Goal: Task Accomplishment & Management: Manage account settings

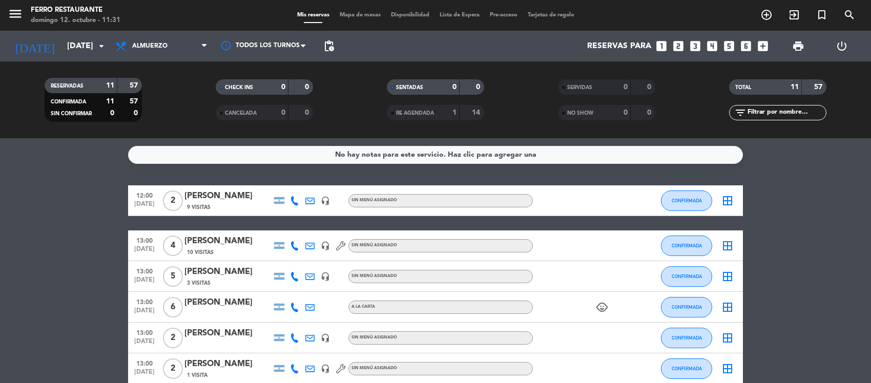
click at [103, 219] on bookings-row "12:00 [DATE] 2 [PERSON_NAME] 9 Visitas headset_mic Sin menú asignado CONFIRMADA…" at bounding box center [435, 376] width 871 height 381
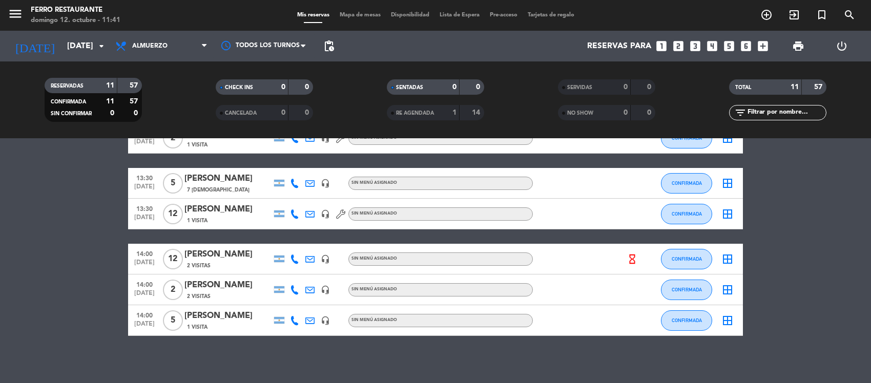
scroll to position [250, 0]
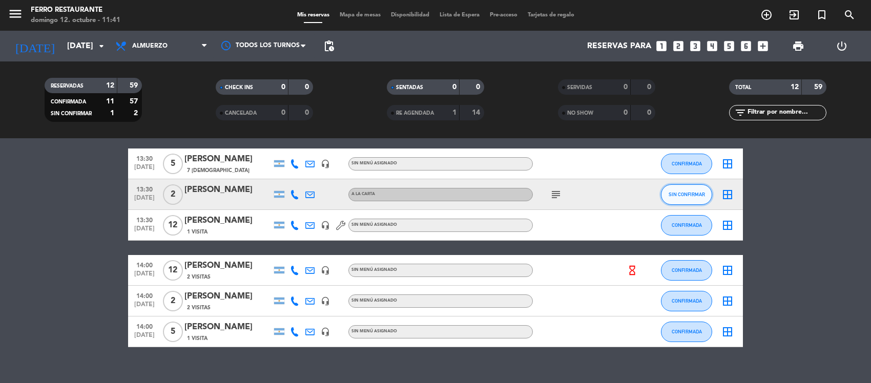
click at [675, 197] on span "SIN CONFIRMAR" at bounding box center [687, 195] width 36 height 6
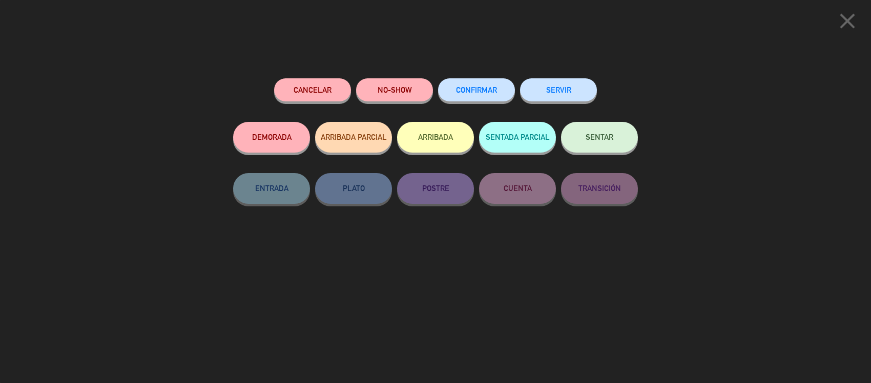
click at [496, 89] on span "CONFIRMAR" at bounding box center [476, 90] width 41 height 9
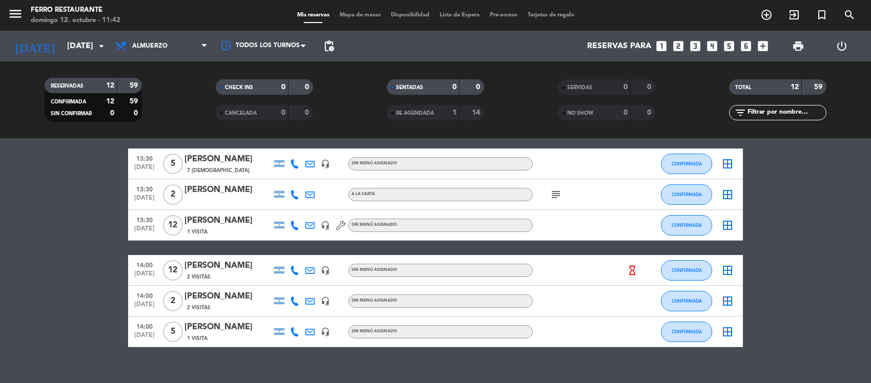
click at [846, 271] on bookings-row "12:00 [DATE] 2 [PERSON_NAME] 9 Visitas headset_mic Sin menú asignado CONFIRMADA…" at bounding box center [435, 141] width 871 height 412
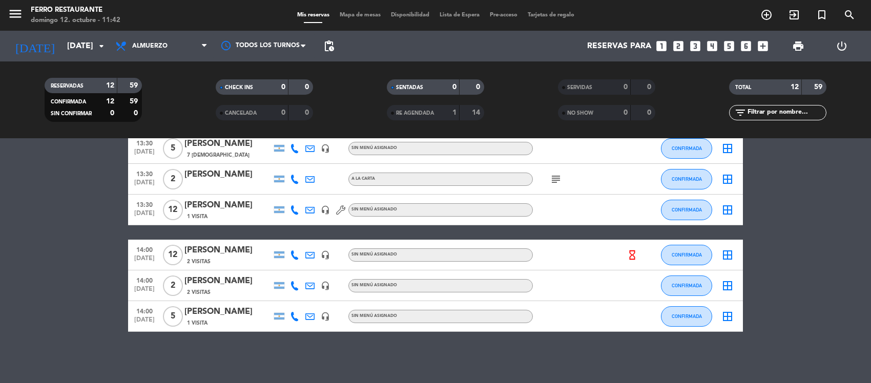
scroll to position [281, 0]
click at [331, 40] on span "pending_actions" at bounding box center [329, 46] width 12 height 12
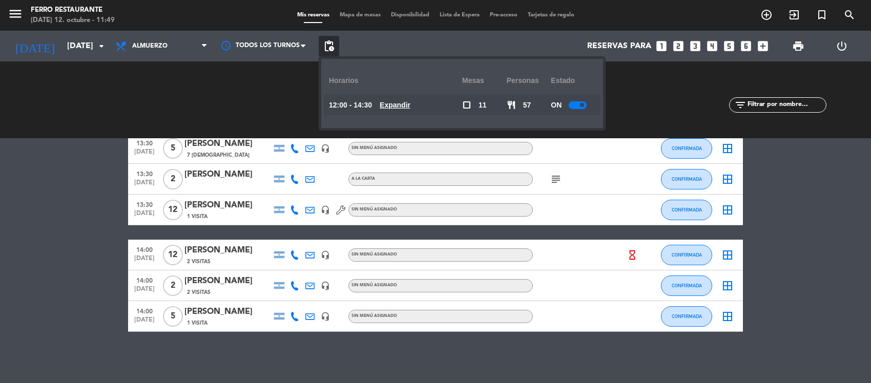
click at [582, 103] on div at bounding box center [578, 105] width 18 height 8
click at [828, 262] on bookings-row "12:00 [DATE] 2 [PERSON_NAME] 9 Visitas headset_mic Sin menú asignado CONFIRMADA…" at bounding box center [435, 126] width 871 height 412
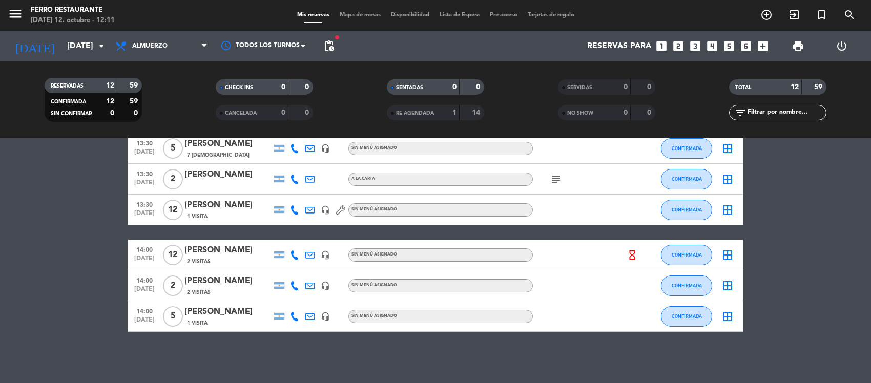
click at [689, 50] on icon "looks_3" at bounding box center [695, 45] width 13 height 13
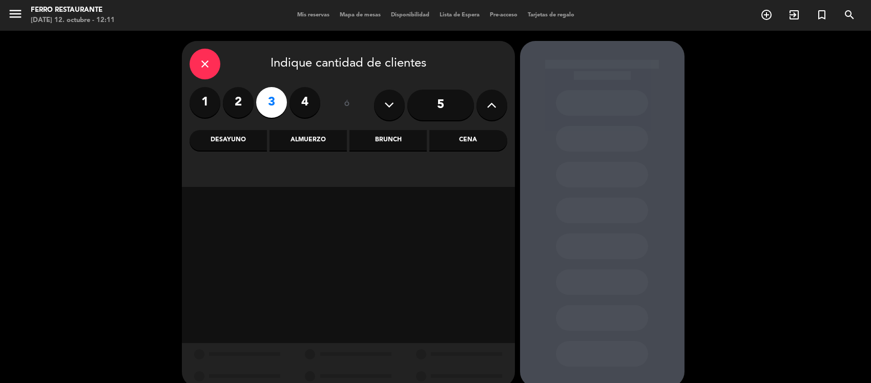
click at [318, 140] on div "Almuerzo" at bounding box center [308, 140] width 77 height 21
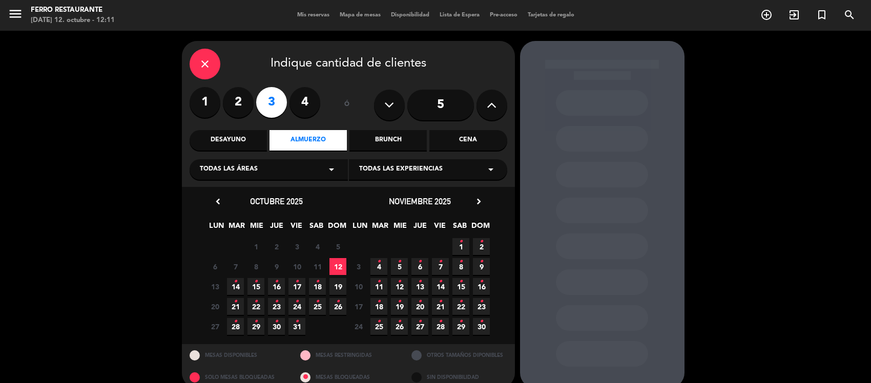
click at [337, 275] on span "12" at bounding box center [338, 266] width 17 height 17
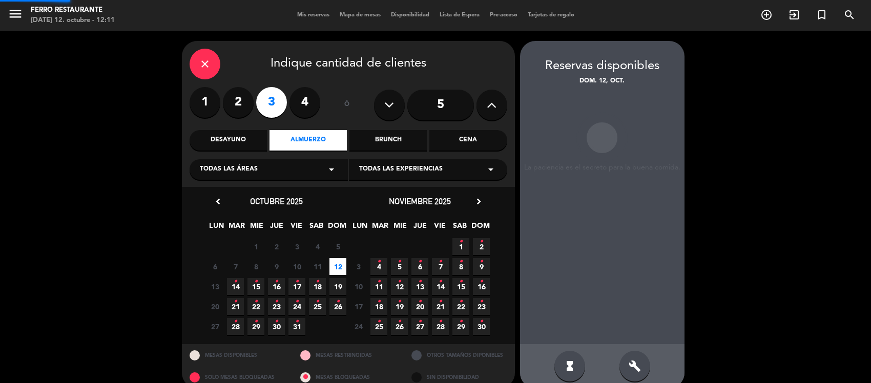
scroll to position [22, 0]
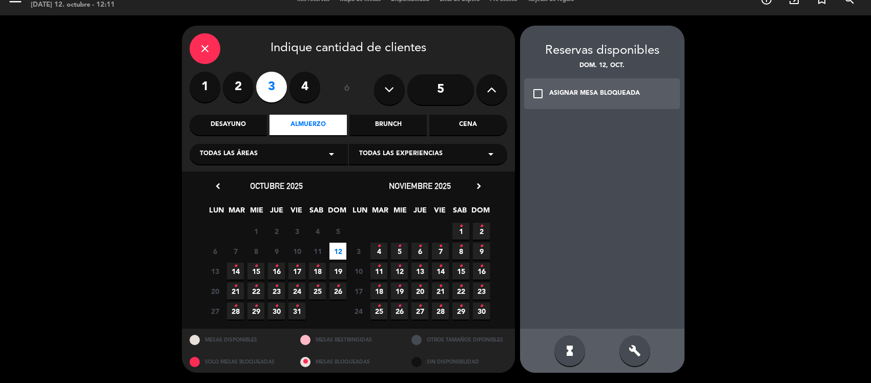
click at [611, 90] on div "ASIGNAR MESA BLOQUEADA" at bounding box center [594, 94] width 91 height 10
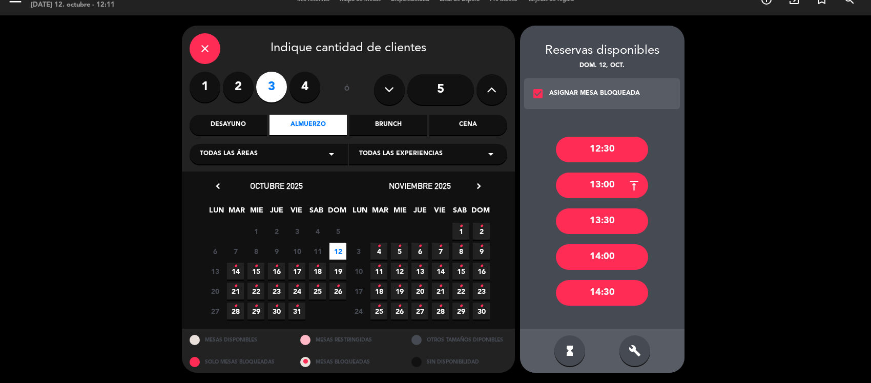
click at [623, 177] on div "13:00" at bounding box center [602, 186] width 92 height 26
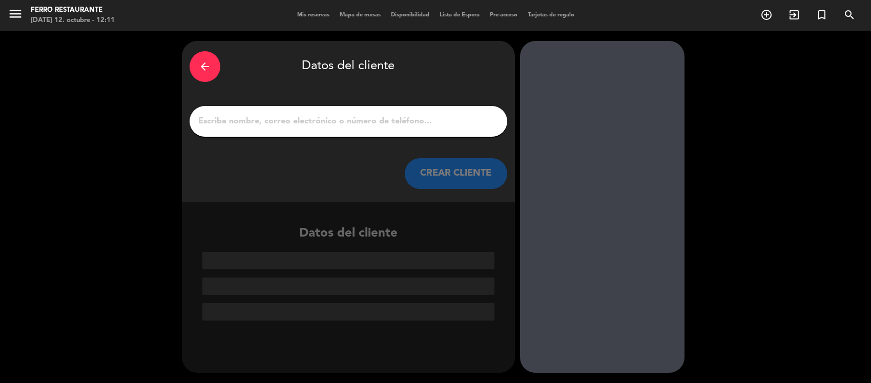
scroll to position [0, 0]
click at [288, 129] on input "1" at bounding box center [348, 121] width 302 height 14
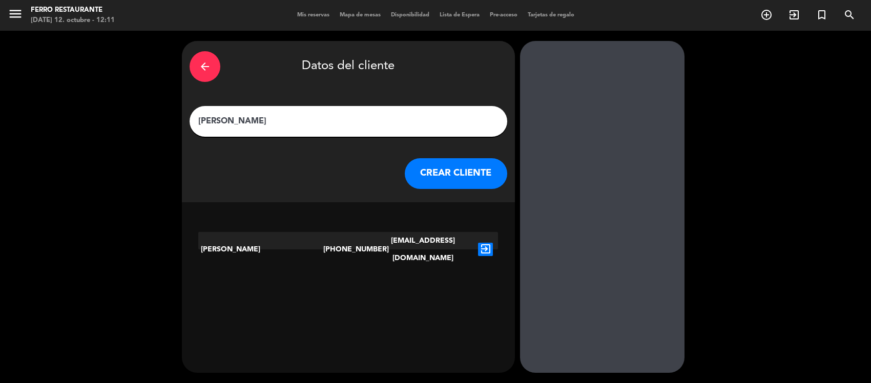
type input "[PERSON_NAME]"
click at [486, 247] on icon "exit_to_app" at bounding box center [485, 249] width 15 height 13
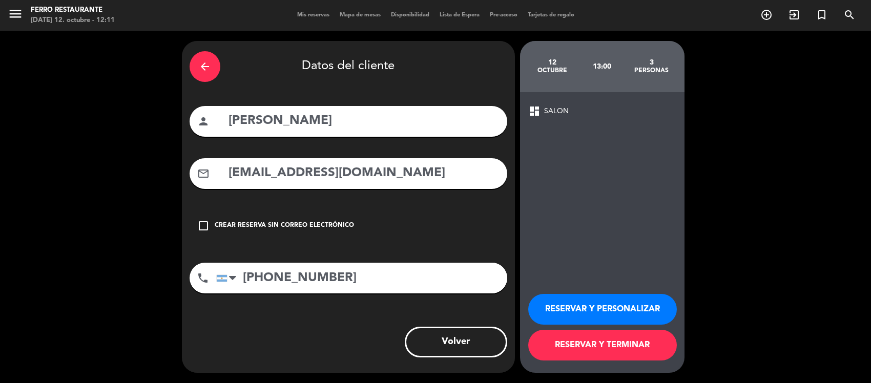
click at [589, 346] on button "RESERVAR Y TERMINAR" at bounding box center [602, 345] width 149 height 31
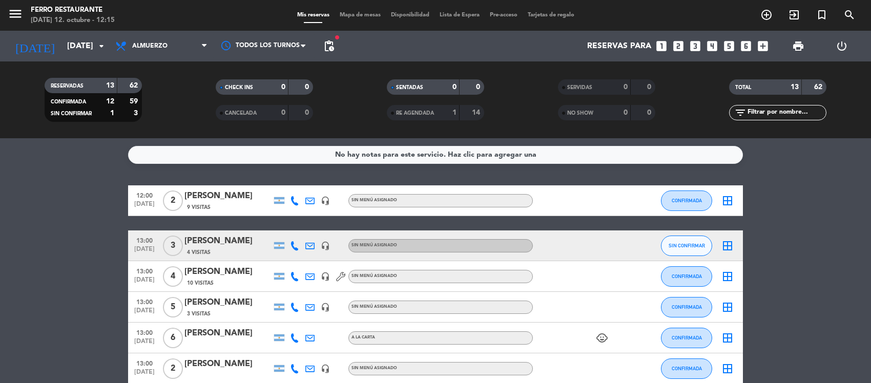
click at [672, 47] on icon "looks_two" at bounding box center [678, 45] width 13 height 13
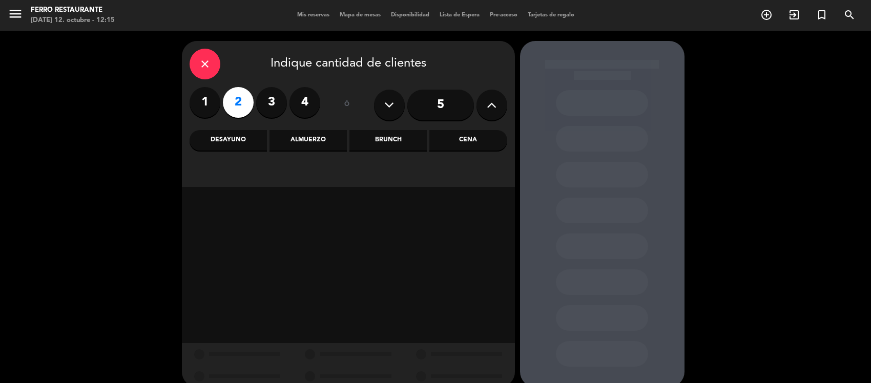
click at [321, 134] on div "Almuerzo" at bounding box center [308, 140] width 77 height 21
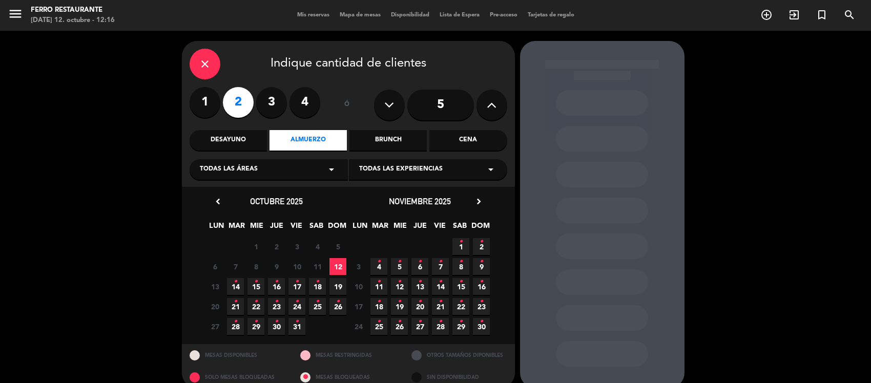
click at [331, 275] on span "12" at bounding box center [338, 266] width 17 height 17
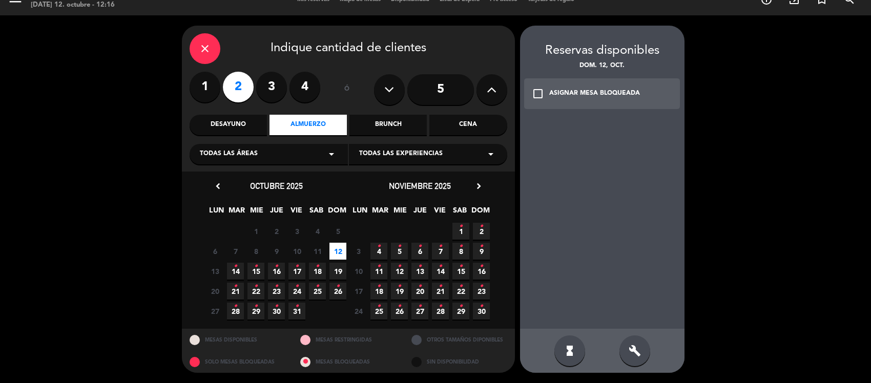
click at [641, 92] on div "check_box_outline_blank ASIGNAR MESA BLOQUEADA" at bounding box center [602, 93] width 156 height 31
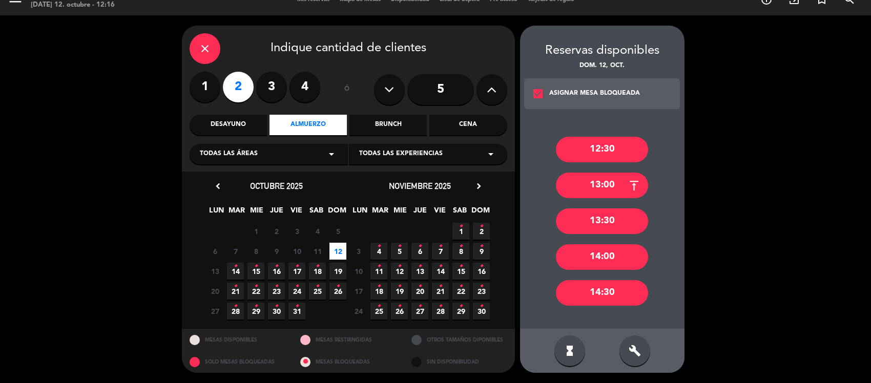
click at [611, 191] on div "13:00" at bounding box center [602, 186] width 92 height 26
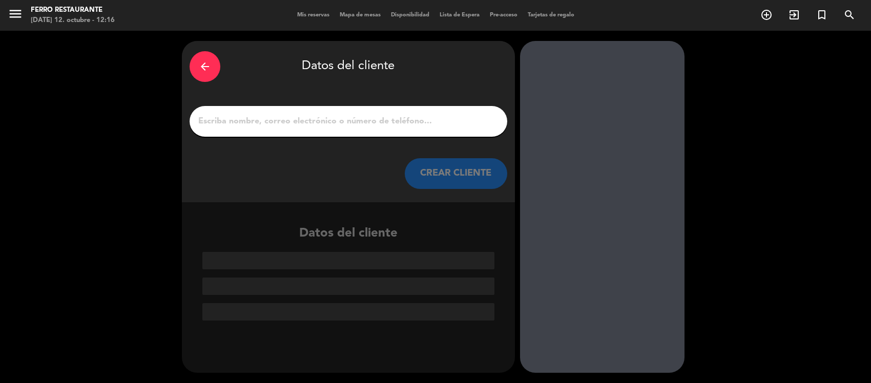
scroll to position [0, 0]
click at [306, 128] on input "1" at bounding box center [348, 121] width 302 height 14
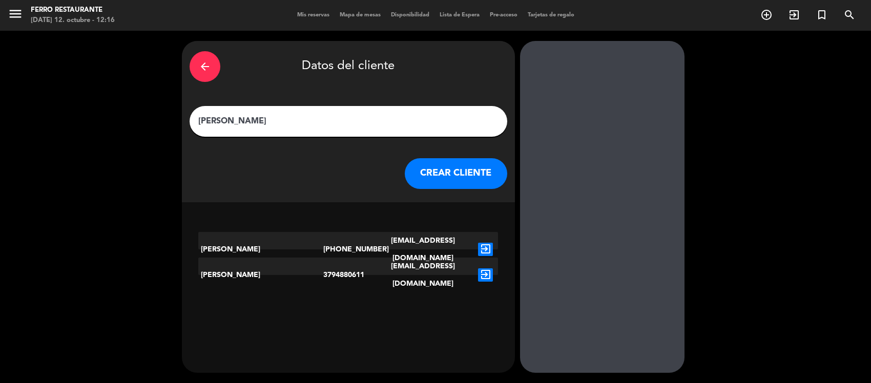
type input "[PERSON_NAME]"
drag, startPoint x: 487, startPoint y: 254, endPoint x: 485, endPoint y: 247, distance: 6.8
click at [485, 247] on div "exit_to_app" at bounding box center [485, 249] width 25 height 35
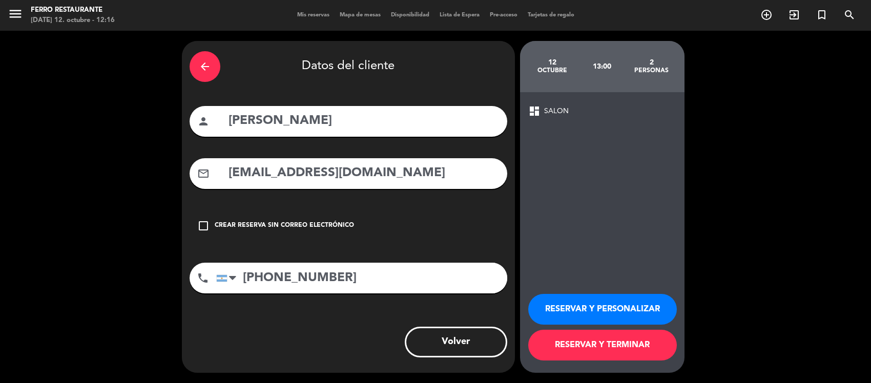
click at [485, 241] on div "check_box_outline_blank Crear reserva sin correo electrónico" at bounding box center [349, 226] width 318 height 31
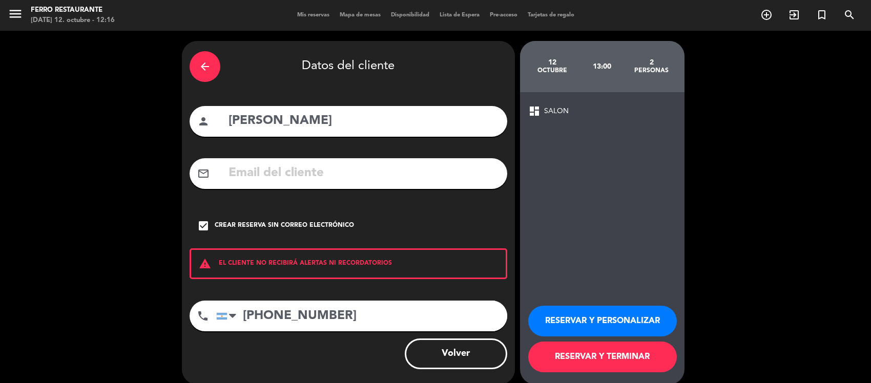
click at [550, 373] on button "RESERVAR Y TERMINAR" at bounding box center [602, 357] width 149 height 31
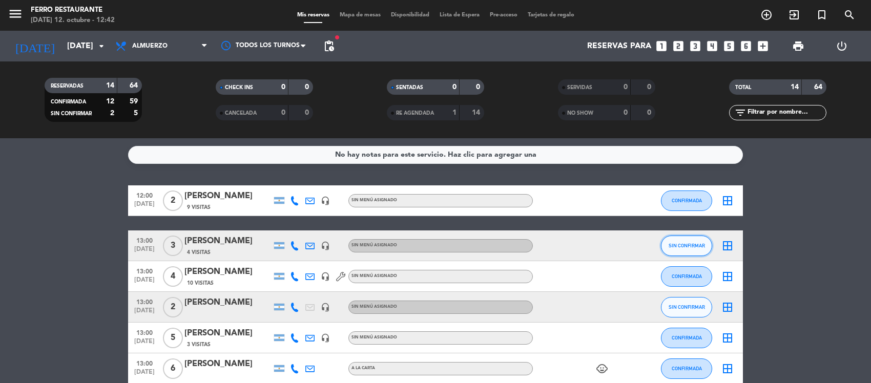
click at [688, 249] on span "SIN CONFIRMAR" at bounding box center [687, 246] width 36 height 6
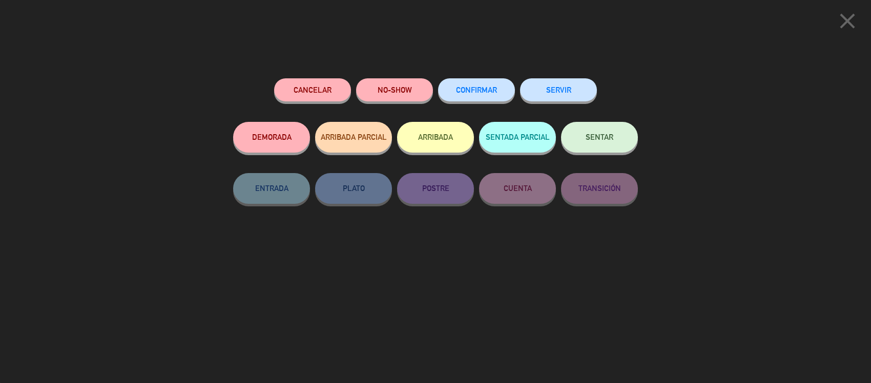
click at [475, 87] on button "CONFIRMAR" at bounding box center [476, 89] width 77 height 23
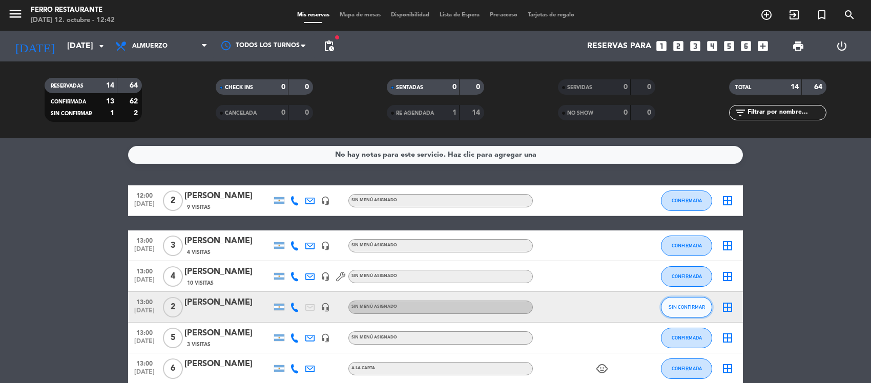
click at [677, 310] on span "SIN CONFIRMAR" at bounding box center [687, 307] width 36 height 6
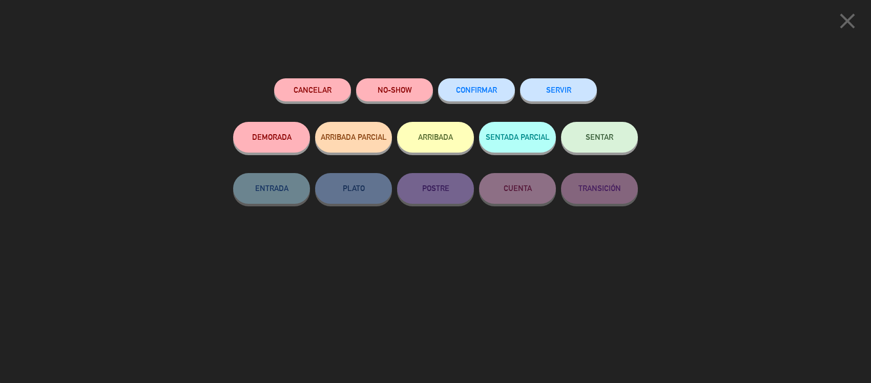
click at [464, 91] on span "CONFIRMAR" at bounding box center [476, 90] width 41 height 9
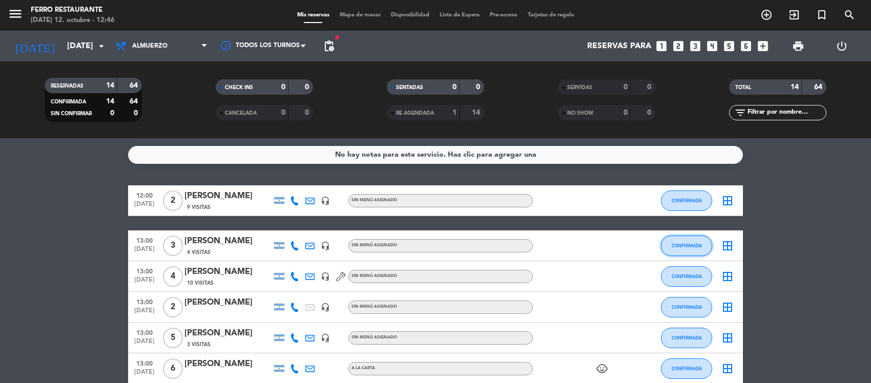
click at [688, 249] on span "CONFIRMADA" at bounding box center [687, 246] width 30 height 6
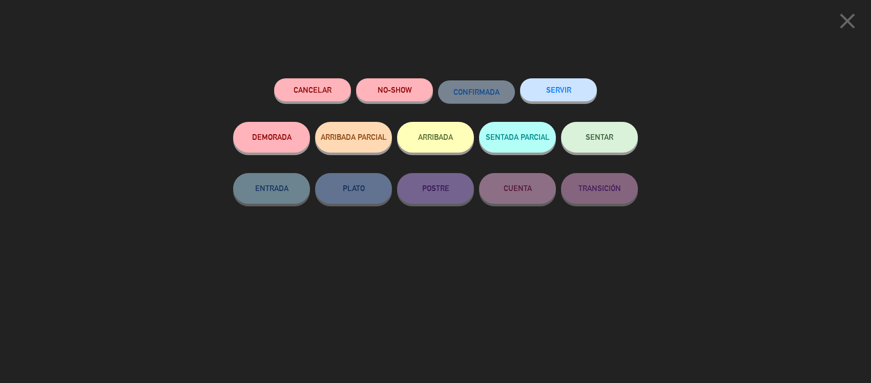
click at [600, 134] on button "SENTAR" at bounding box center [599, 137] width 77 height 31
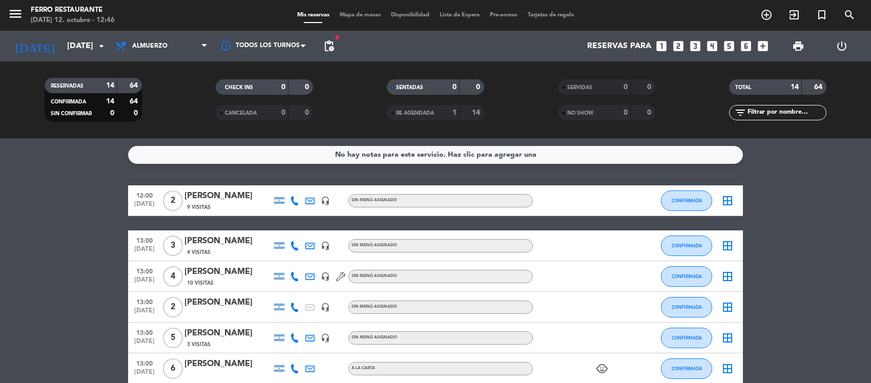
click at [600, 134] on button "SENTAR" at bounding box center [599, 137] width 77 height 31
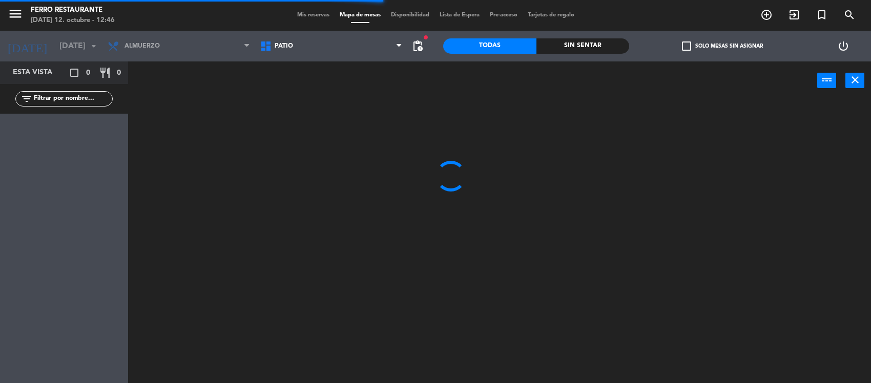
click at [306, 47] on span "Patio" at bounding box center [331, 46] width 153 height 23
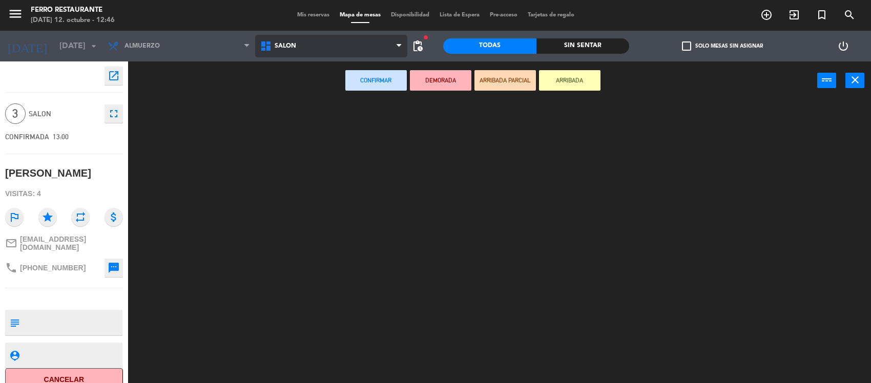
click at [295, 90] on ng-component "menu [PERSON_NAME] Restaurante [DATE] 12. octubre - 12:46 Mis reservas Mapa de …" at bounding box center [435, 192] width 871 height 385
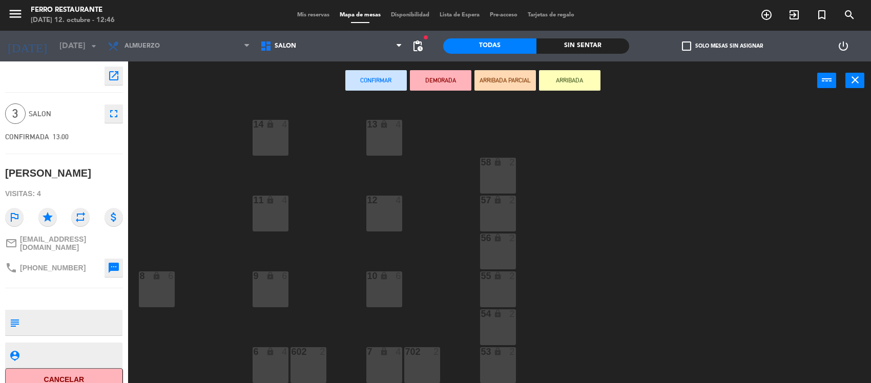
click at [267, 138] on div "14 lock 4" at bounding box center [271, 138] width 36 height 36
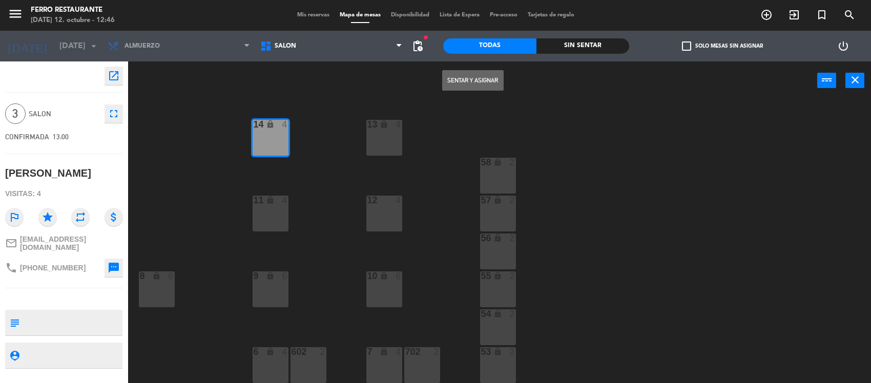
click at [491, 79] on button "Sentar y Asignar" at bounding box center [473, 80] width 62 height 21
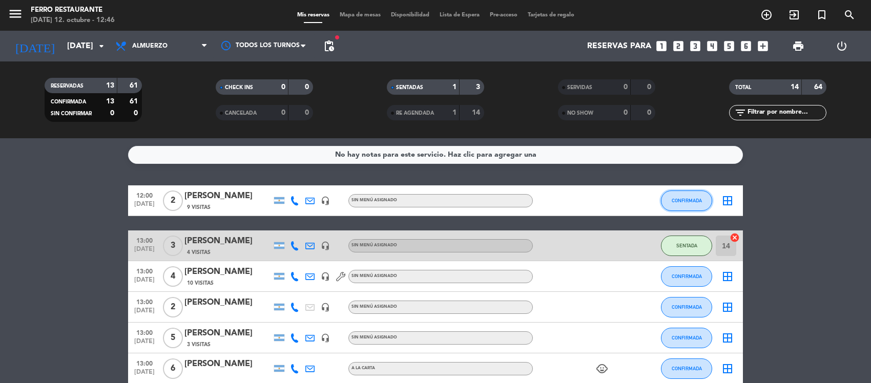
click at [675, 211] on button "CONFIRMADA" at bounding box center [686, 201] width 51 height 21
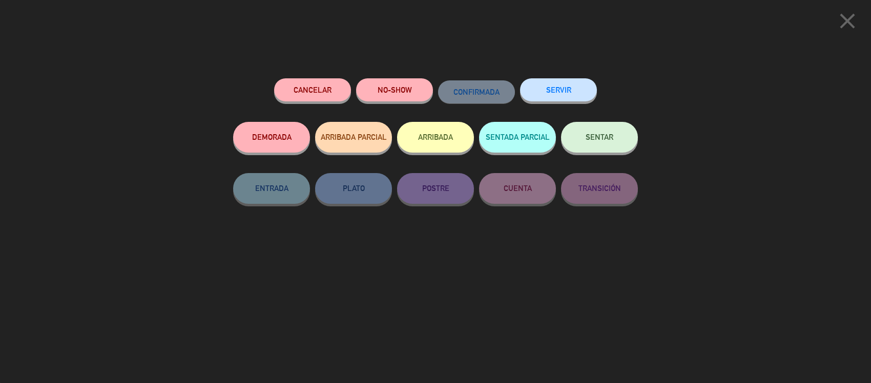
click at [598, 141] on span "SENTAR" at bounding box center [600, 137] width 28 height 9
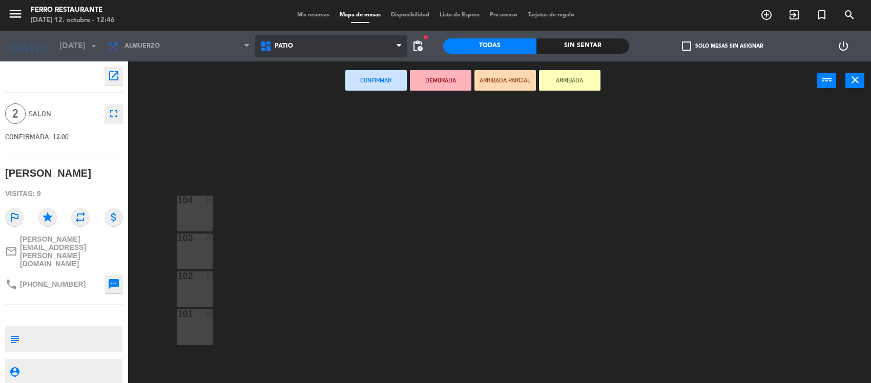
click at [360, 50] on span "Patio" at bounding box center [331, 46] width 153 height 23
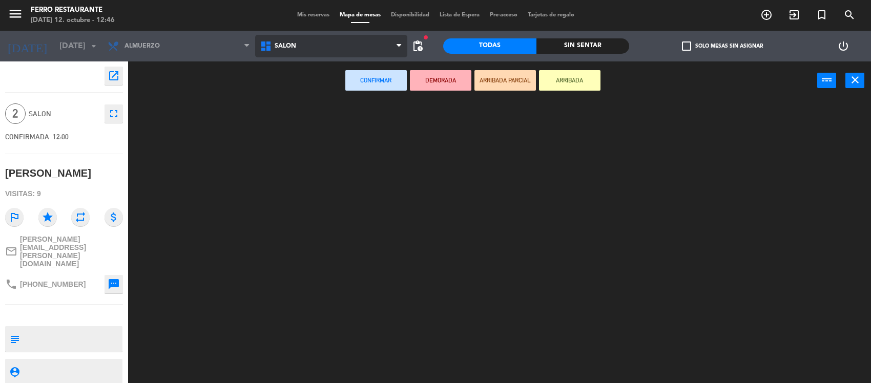
click at [323, 90] on ng-component "menu [PERSON_NAME] Restaurante [DATE] 12. octubre - 12:46 Mis reservas Mapa de …" at bounding box center [435, 192] width 871 height 385
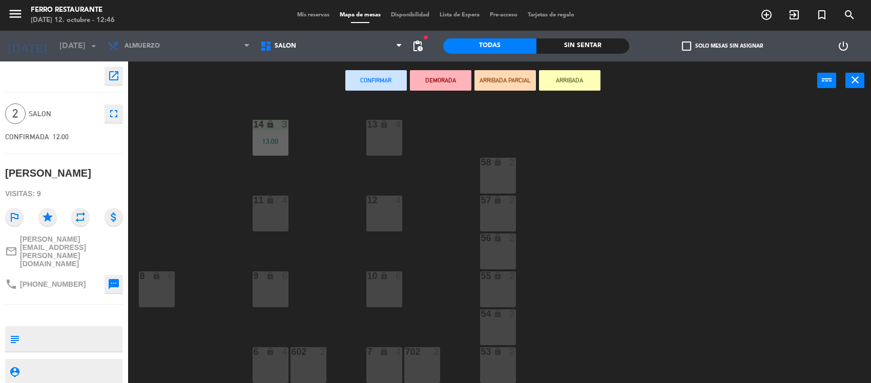
click at [538, 311] on div "13 lock 4 14 lock 3 13:00 58 lock 2 12 4 57 lock 2 11 lock 4 56 lock 2 8 lock 6…" at bounding box center [504, 242] width 734 height 283
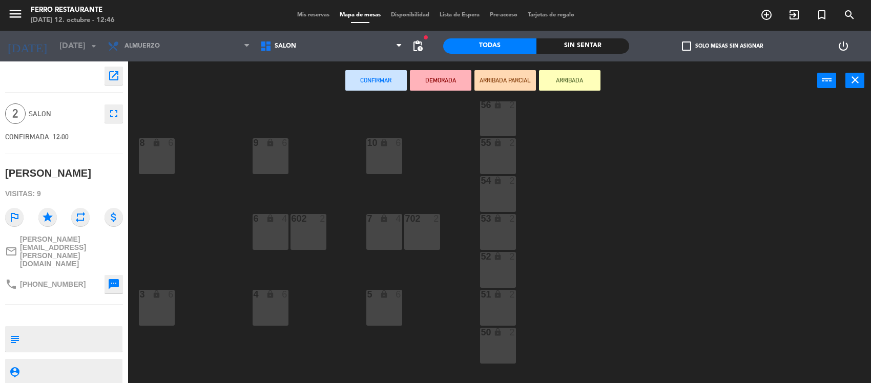
scroll to position [154, 0]
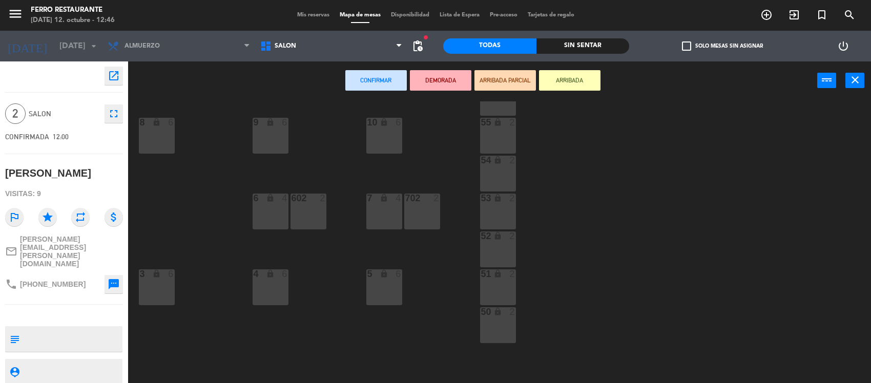
click at [501, 292] on div "51 lock 2" at bounding box center [498, 288] width 36 height 36
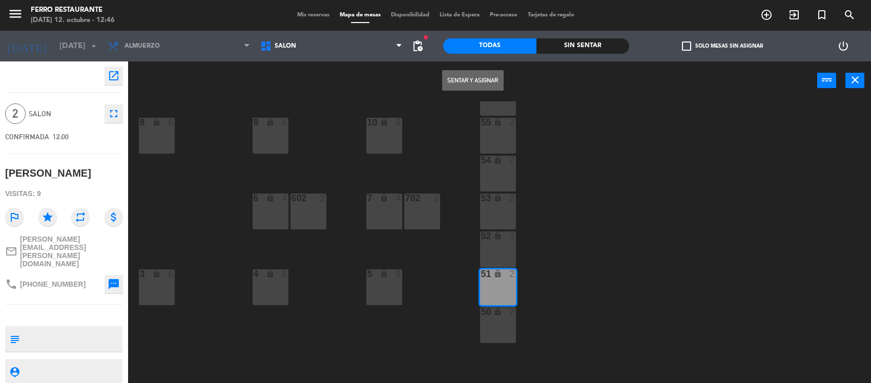
click at [459, 84] on button "Sentar y Asignar" at bounding box center [473, 80] width 62 height 21
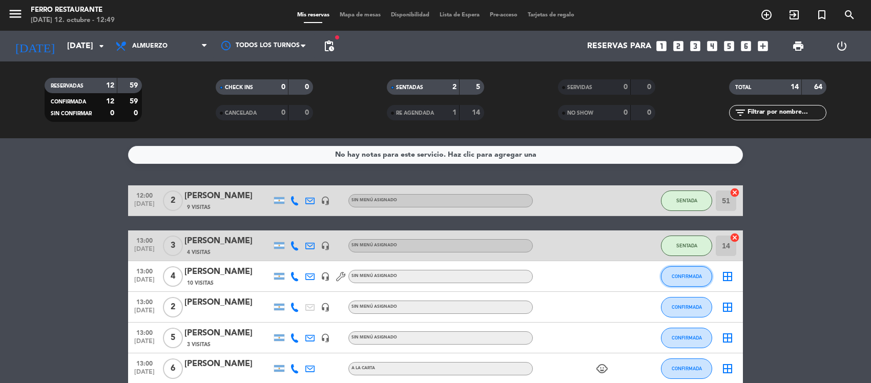
click at [695, 279] on span "CONFIRMADA" at bounding box center [687, 277] width 30 height 6
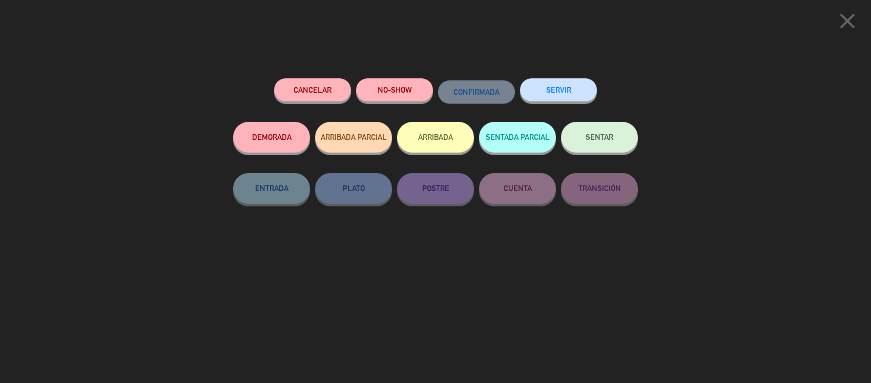
click at [592, 136] on span "SENTAR" at bounding box center [600, 137] width 28 height 9
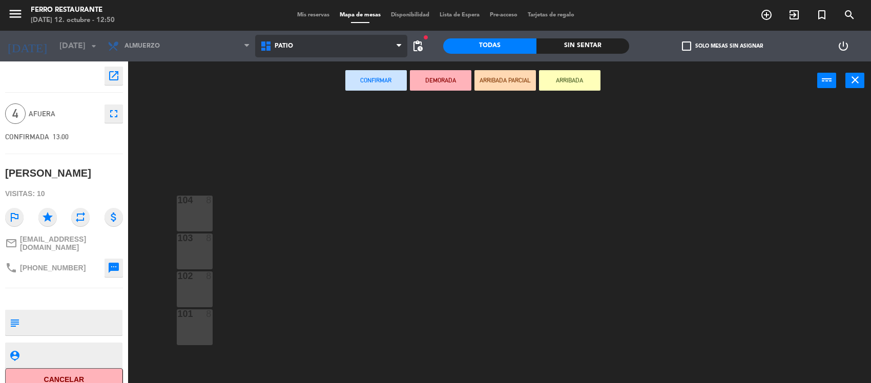
click at [310, 49] on span "Patio" at bounding box center [331, 46] width 153 height 23
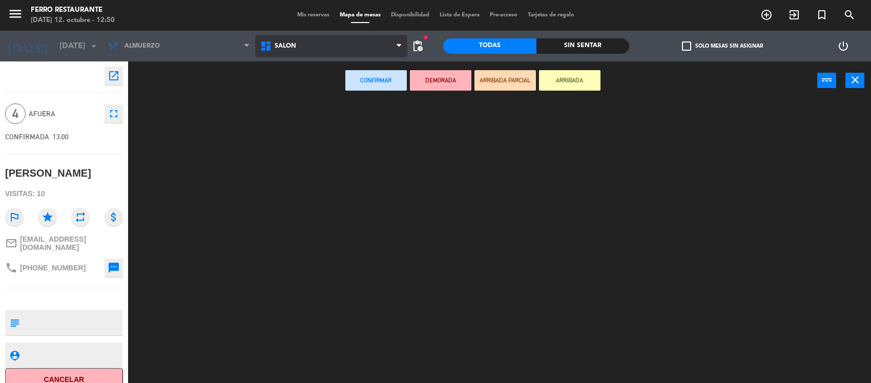
click at [303, 83] on ng-component "menu [PERSON_NAME] Restaurante [DATE] 12. octubre - 12:50 Mis reservas Mapa de …" at bounding box center [435, 192] width 871 height 385
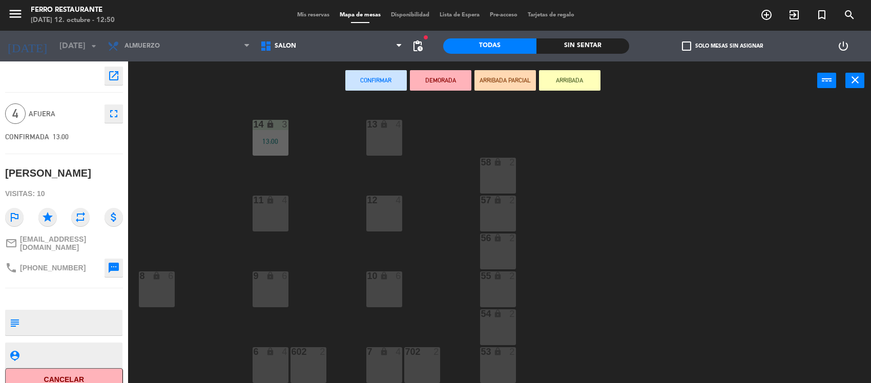
click at [386, 211] on div "12 4" at bounding box center [384, 214] width 36 height 36
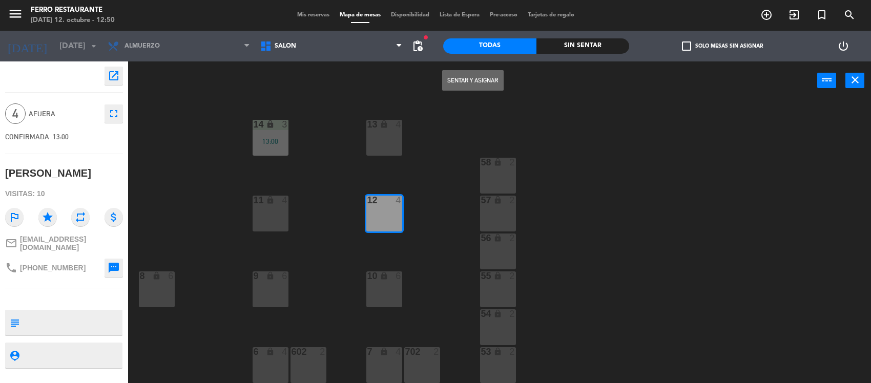
click at [480, 90] on button "Sentar y Asignar" at bounding box center [473, 80] width 62 height 21
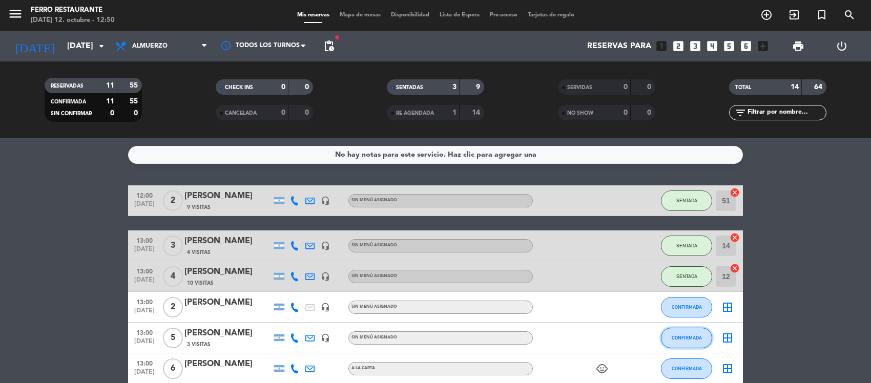
click at [688, 349] on button "CONFIRMADA" at bounding box center [686, 338] width 51 height 21
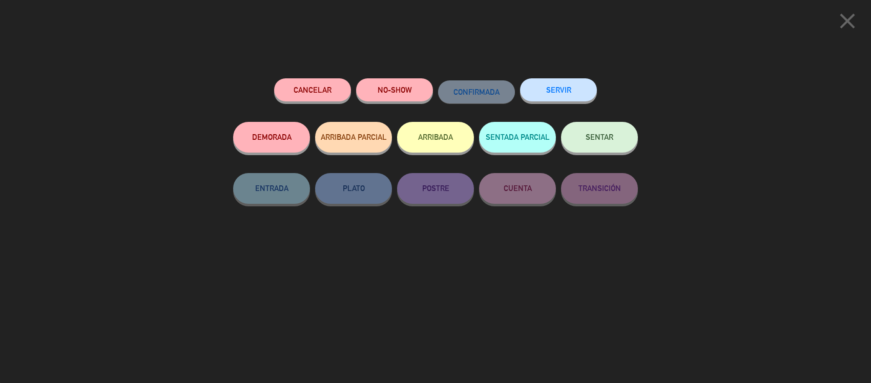
click at [588, 141] on span "SENTAR" at bounding box center [600, 137] width 28 height 9
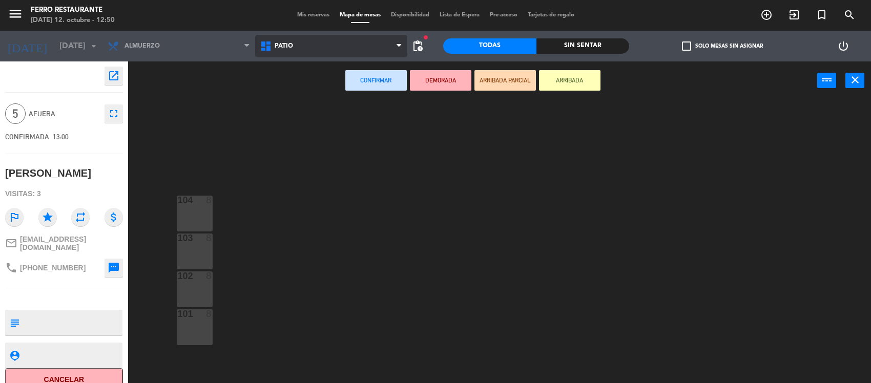
click at [333, 50] on span "Patio" at bounding box center [331, 46] width 153 height 23
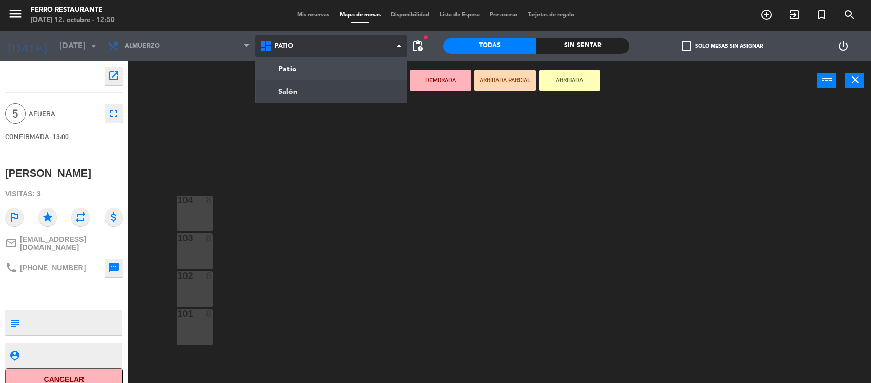
click at [305, 88] on ng-component "menu [PERSON_NAME] Restaurante [DATE] 12. octubre - 12:50 Mis reservas Mapa de …" at bounding box center [435, 192] width 871 height 385
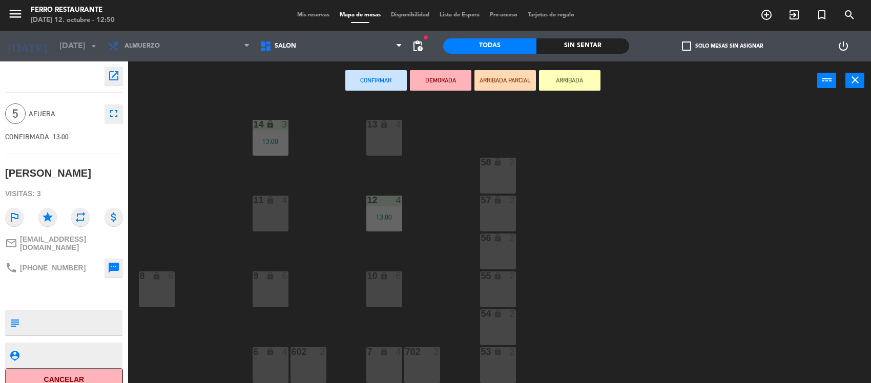
click at [723, 249] on div "13 lock 4 14 lock 3 13:00 58 lock 2 12 4 13:00 57 lock 2 11 lock 4 56 lock 2 8 …" at bounding box center [504, 242] width 734 height 283
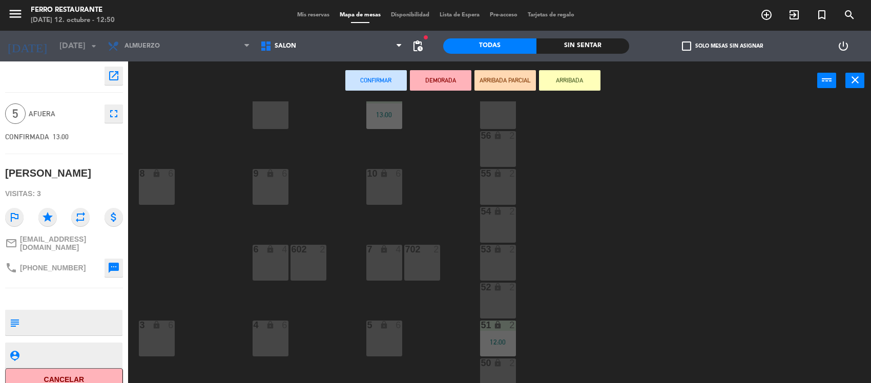
scroll to position [128, 0]
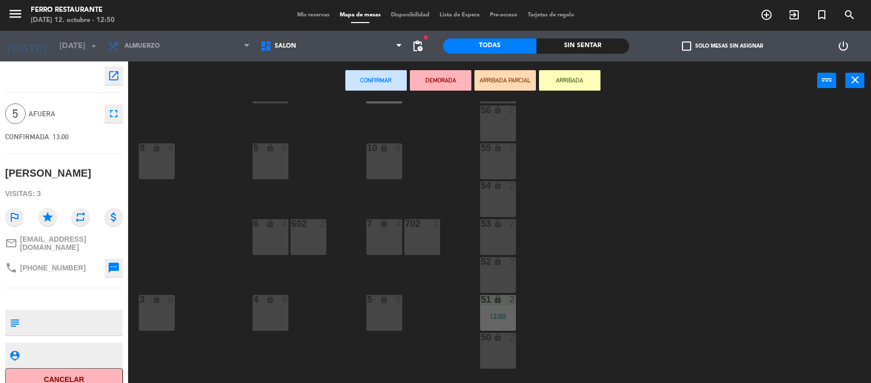
click at [396, 318] on div "5 lock 6" at bounding box center [384, 313] width 36 height 36
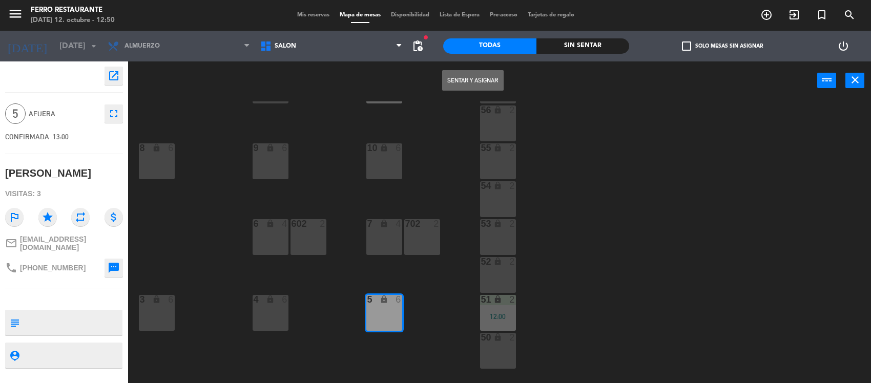
click at [461, 77] on button "Sentar y Asignar" at bounding box center [473, 80] width 62 height 21
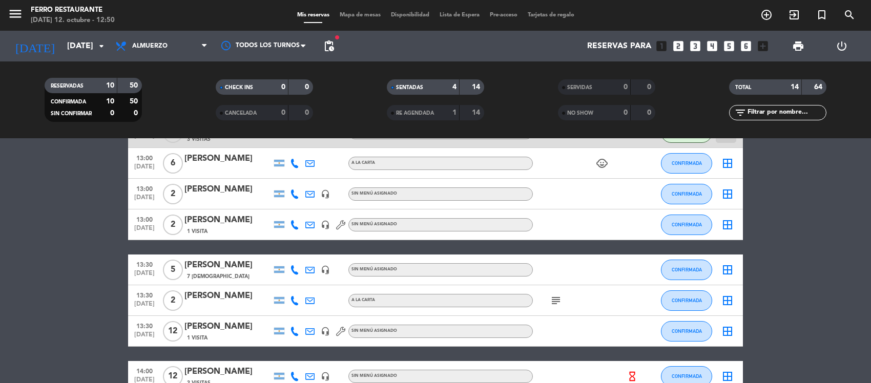
scroll to position [205, 0]
click at [77, 340] on bookings-row "12:00 [DATE] 2 [PERSON_NAME] 9 Visitas headset_mic Sin menú asignado SENTADA 51…" at bounding box center [435, 218] width 871 height 474
click at [808, 221] on bookings-row "12:00 [DATE] 2 [PERSON_NAME] 9 Visitas headset_mic Sin menú asignado SENTADA 51…" at bounding box center [435, 218] width 871 height 474
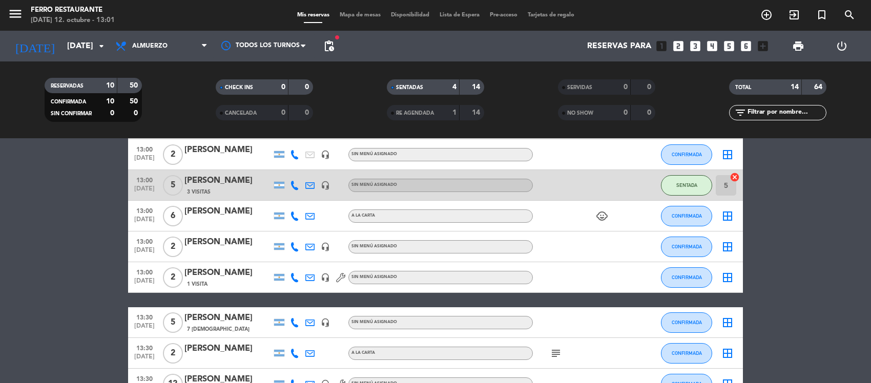
scroll to position [154, 0]
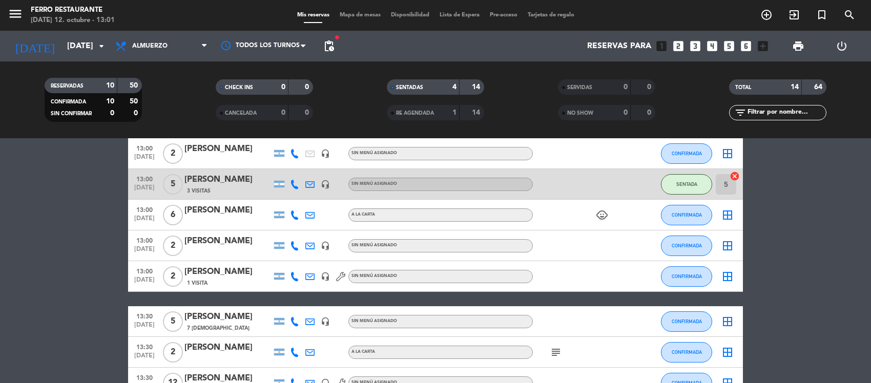
click at [800, 240] on bookings-row "12:00 [DATE] 2 [PERSON_NAME] 9 Visitas headset_mic Sin menú asignado SENTADA 51…" at bounding box center [435, 269] width 871 height 474
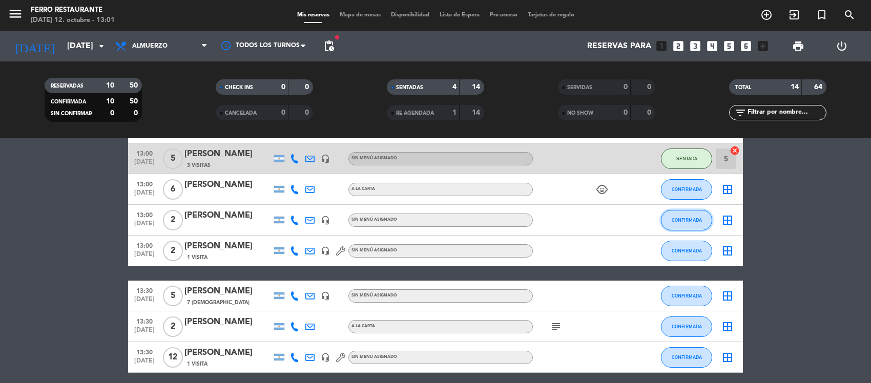
click at [682, 223] on span "CONFIRMADA" at bounding box center [687, 220] width 30 height 6
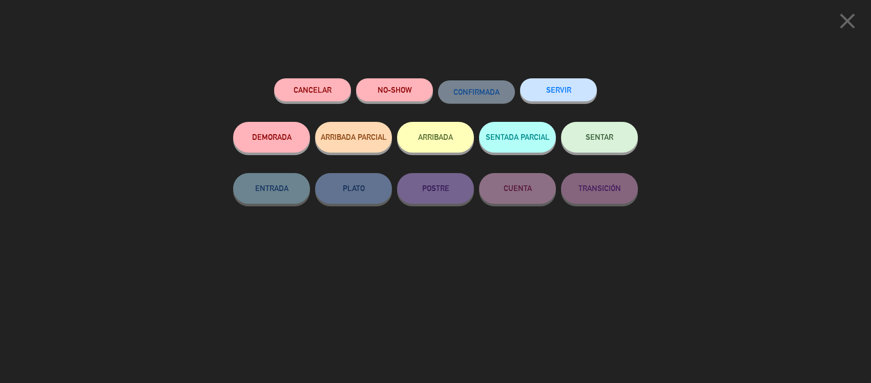
click at [619, 151] on button "SENTAR" at bounding box center [599, 137] width 77 height 31
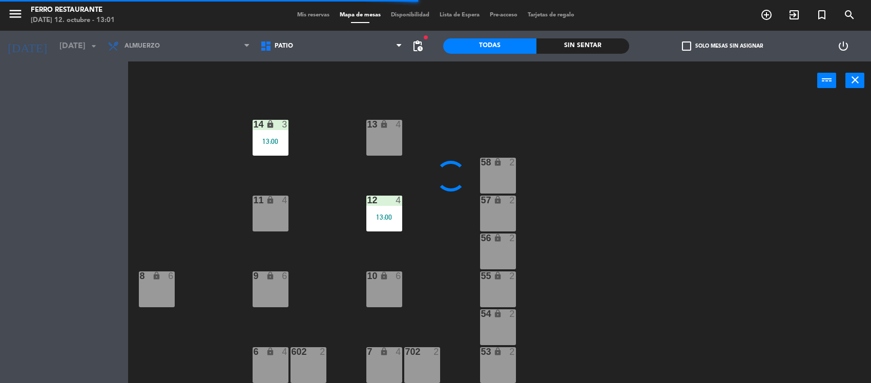
click at [501, 331] on div "13 lock 4 14 lock 3 13:00 58 lock 2 12 4 13:00 57 lock 2 11 lock 4 56 lock 2 8 …" at bounding box center [504, 242] width 734 height 283
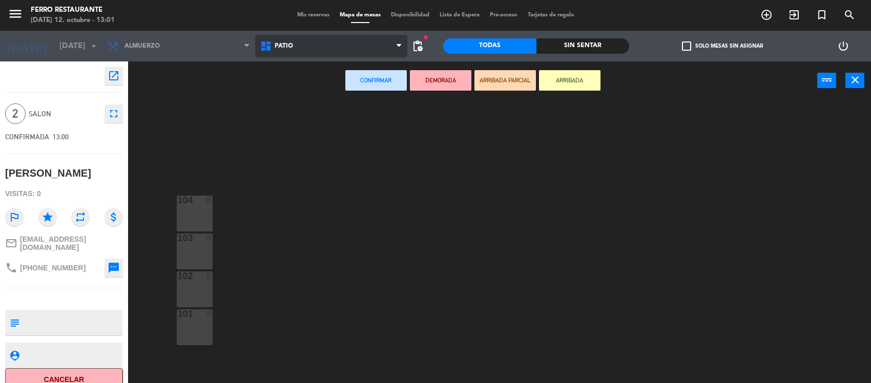
click at [325, 39] on span "Patio" at bounding box center [331, 46] width 153 height 23
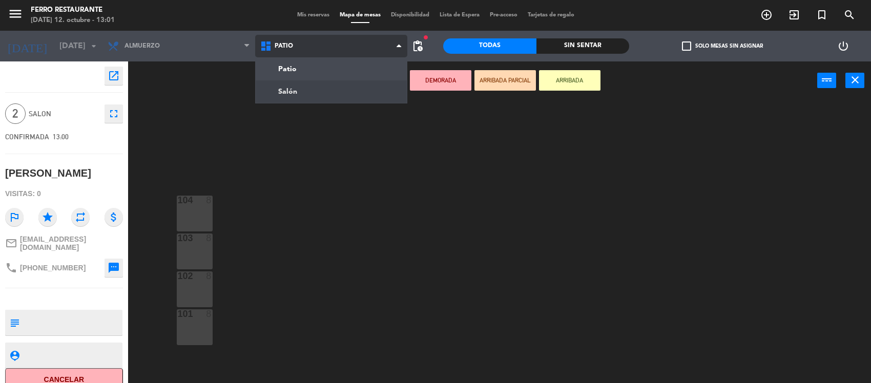
click at [300, 89] on ng-component "menu [PERSON_NAME] Restaurante [DATE] 12. octubre - 13:01 Mis reservas Mapa de …" at bounding box center [435, 192] width 871 height 385
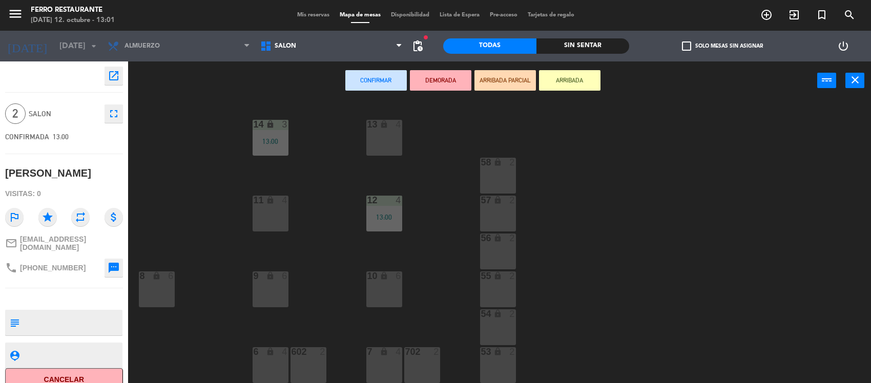
click at [503, 324] on div "54 lock 2" at bounding box center [498, 328] width 36 height 36
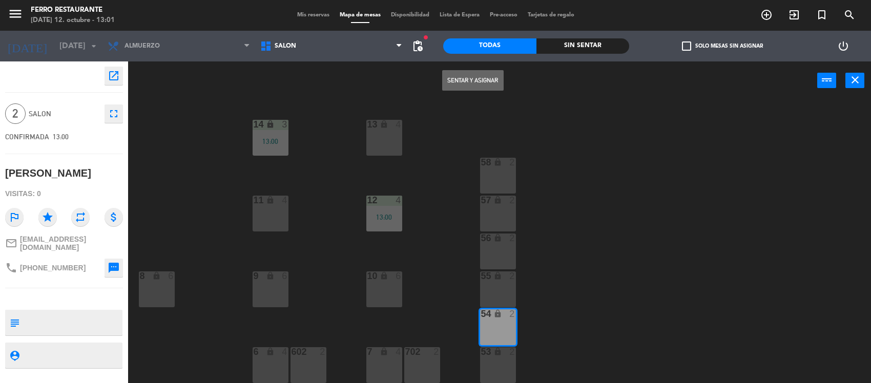
click at [481, 78] on button "Sentar y Asignar" at bounding box center [473, 80] width 62 height 21
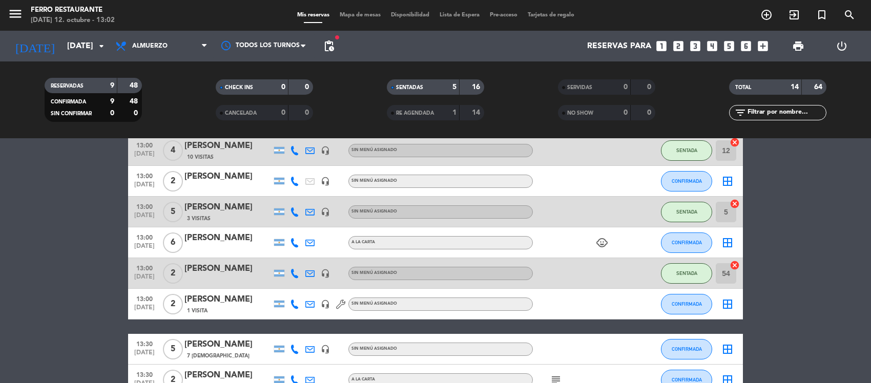
scroll to position [128, 0]
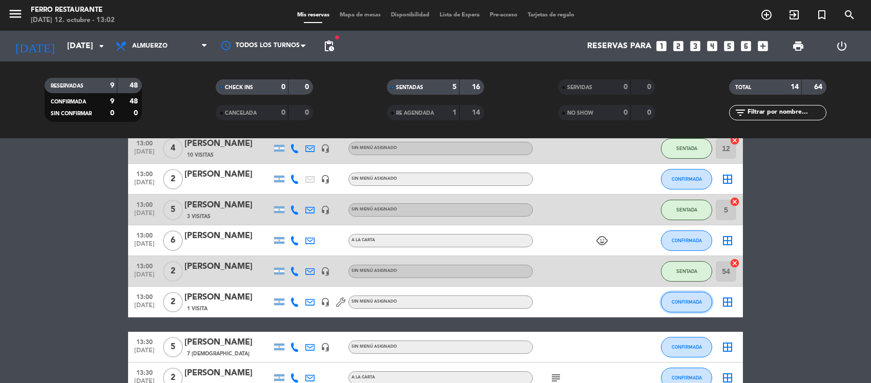
click at [677, 313] on button "CONFIRMADA" at bounding box center [686, 302] width 51 height 21
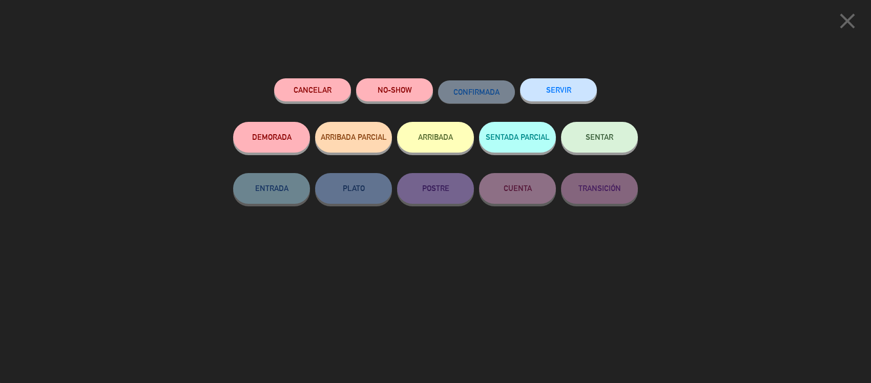
click at [582, 134] on button "SENTAR" at bounding box center [599, 137] width 77 height 31
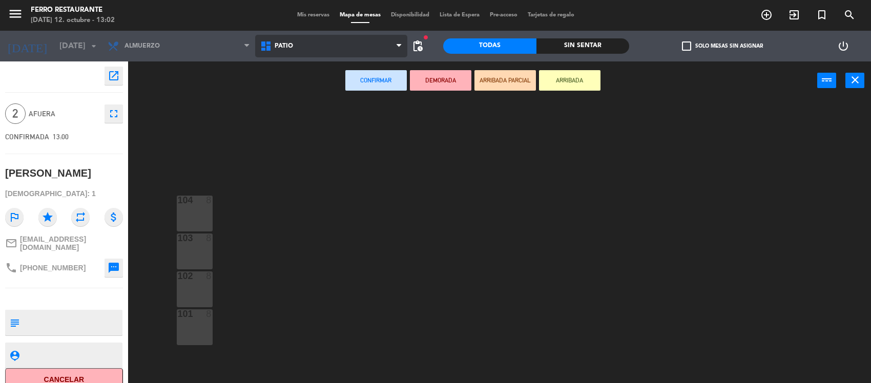
click at [298, 42] on span "Patio" at bounding box center [331, 46] width 153 height 23
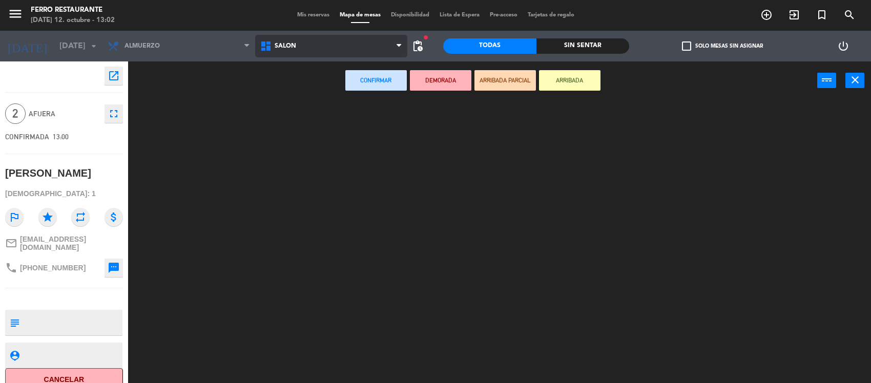
click at [290, 88] on ng-component "menu [PERSON_NAME] Restaurante [DATE] 12. octubre - 13:02 Mis reservas Mapa de …" at bounding box center [435, 192] width 871 height 385
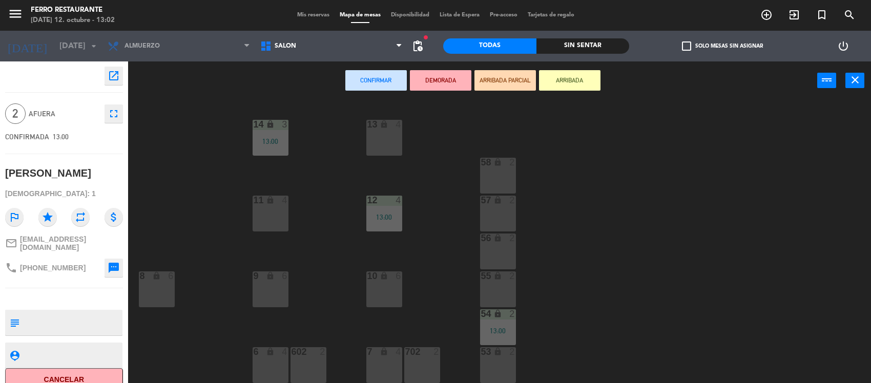
click at [503, 249] on div "56 lock 2" at bounding box center [498, 252] width 36 height 36
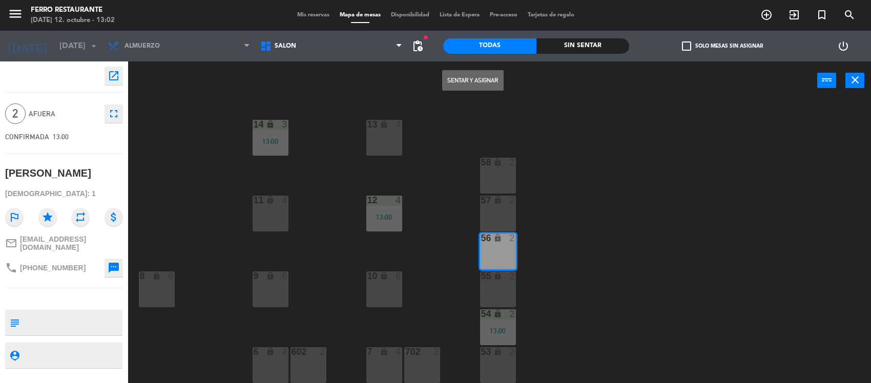
click at [487, 80] on button "Sentar y Asignar" at bounding box center [473, 80] width 62 height 21
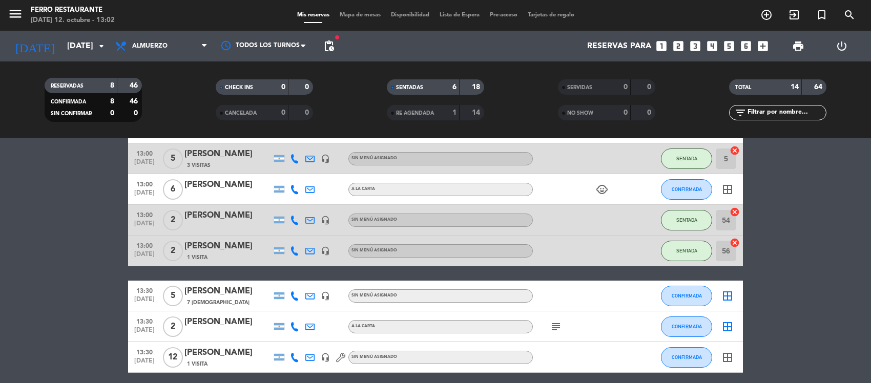
scroll to position [205, 0]
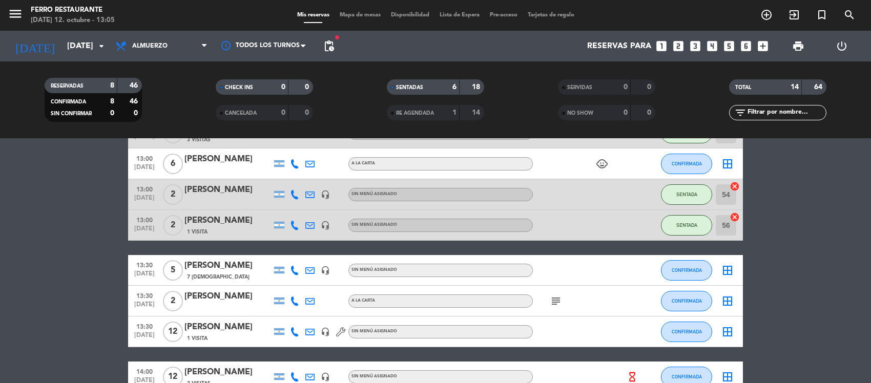
click at [797, 241] on bookings-row "12:00 [DATE] 2 [PERSON_NAME] 9 Visitas headset_mic Sin menú asignado SENTADA 51…" at bounding box center [435, 218] width 871 height 474
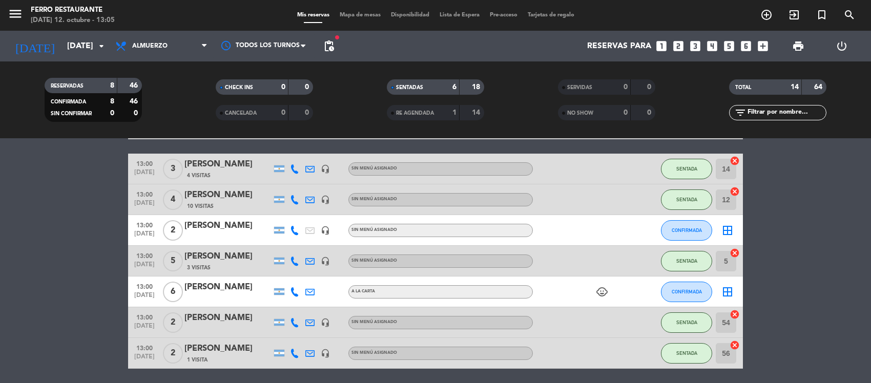
scroll to position [51, 0]
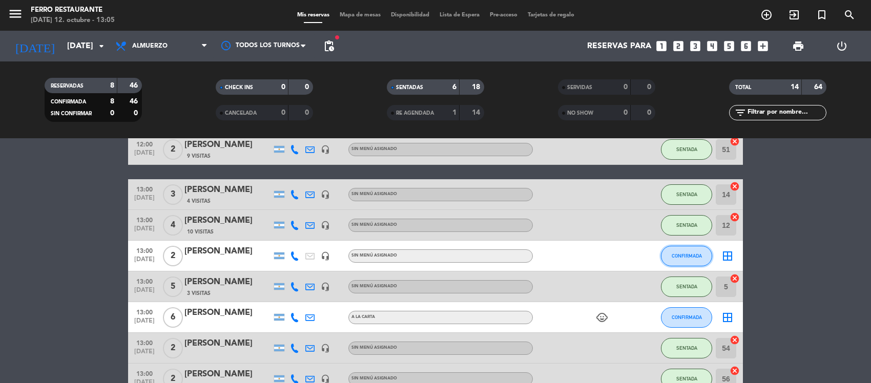
click at [682, 259] on span "CONFIRMADA" at bounding box center [687, 256] width 30 height 6
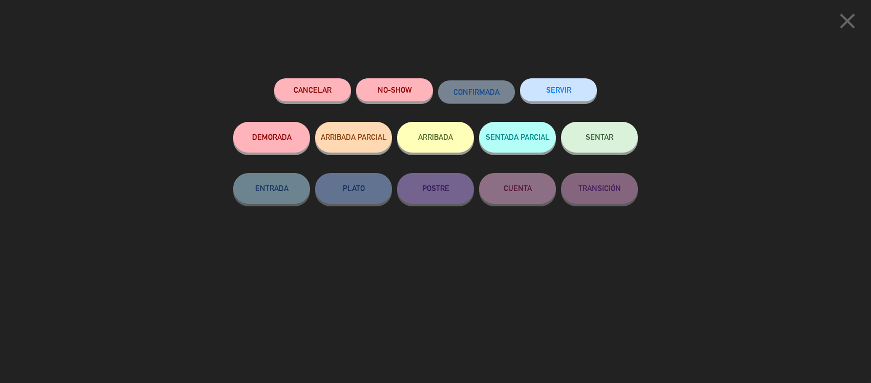
click at [604, 141] on span "SENTAR" at bounding box center [600, 137] width 28 height 9
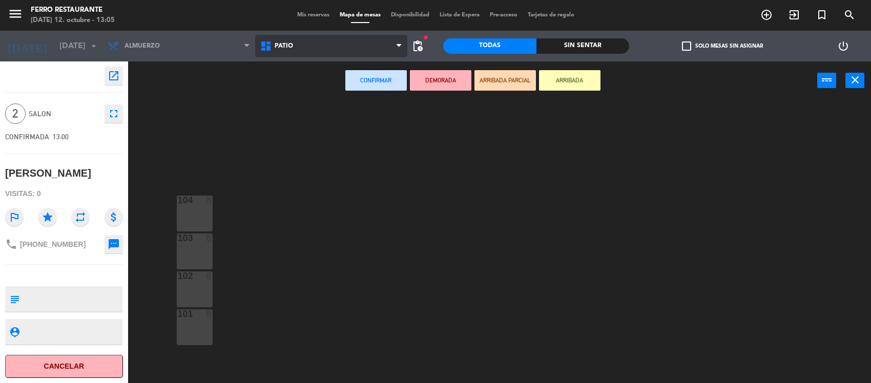
click at [271, 48] on icon at bounding box center [267, 46] width 15 height 12
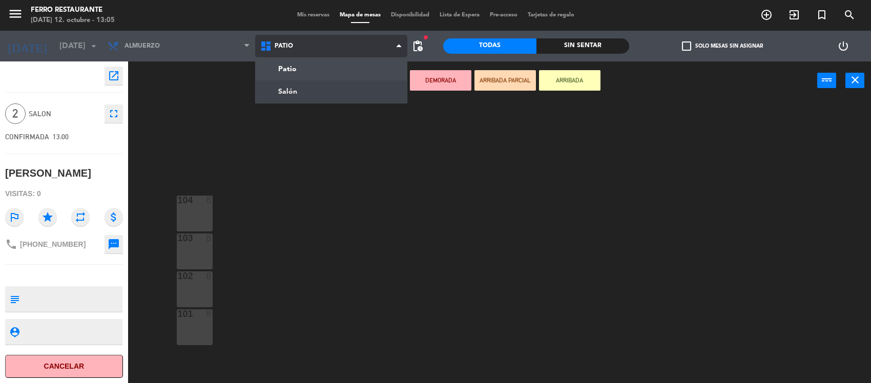
click at [272, 92] on ng-component "menu [PERSON_NAME] Restaurante [DATE] 12. octubre - 13:05 Mis reservas Mapa de …" at bounding box center [435, 192] width 871 height 385
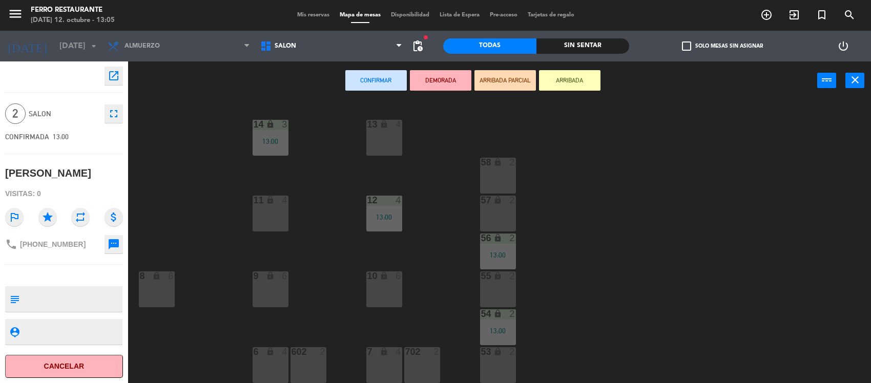
click at [505, 203] on div "lock" at bounding box center [497, 201] width 17 height 10
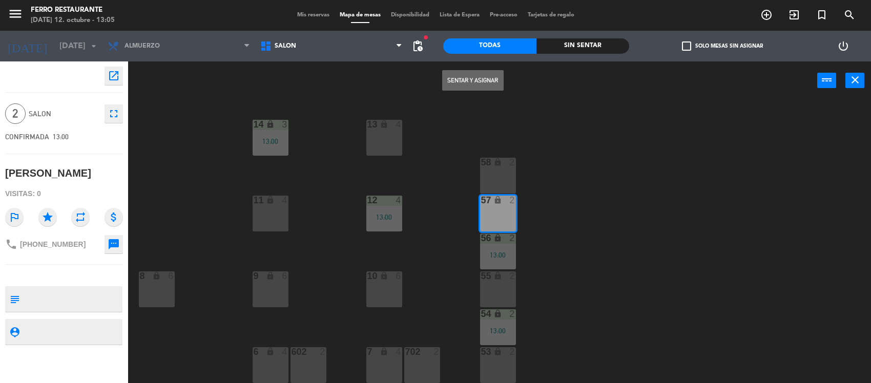
click at [486, 82] on button "Sentar y Asignar" at bounding box center [473, 80] width 62 height 21
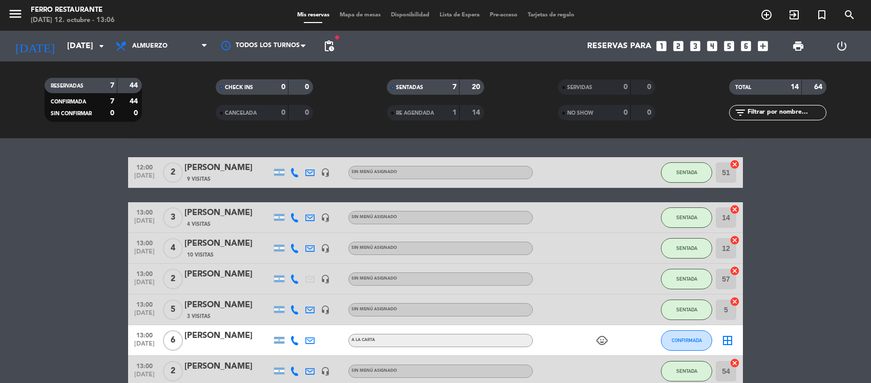
scroll to position [26, 0]
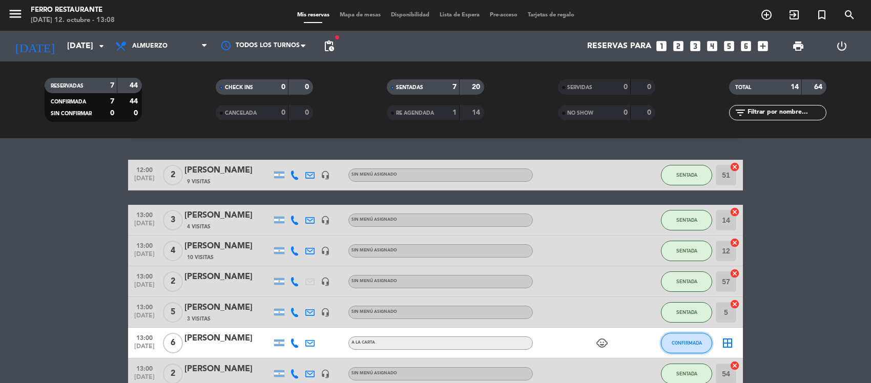
click at [688, 346] on span "CONFIRMADA" at bounding box center [687, 343] width 30 height 6
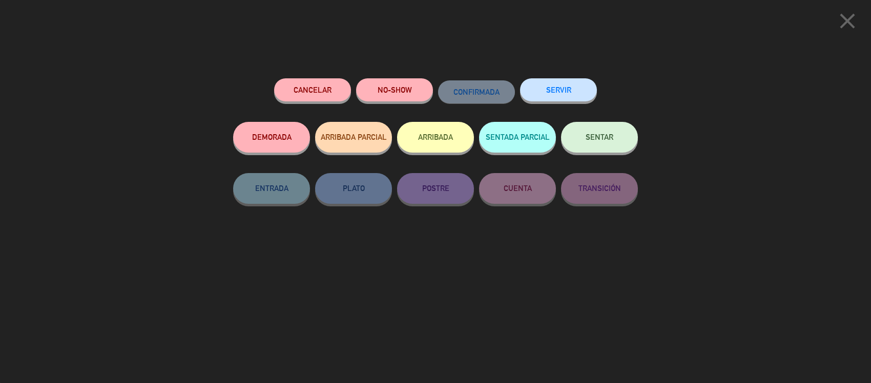
click at [600, 137] on span "SENTAR" at bounding box center [600, 137] width 28 height 9
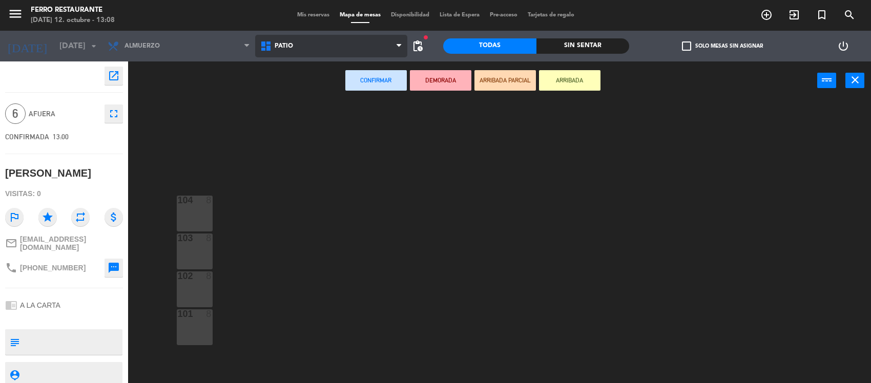
click at [305, 45] on span "Patio" at bounding box center [331, 46] width 153 height 23
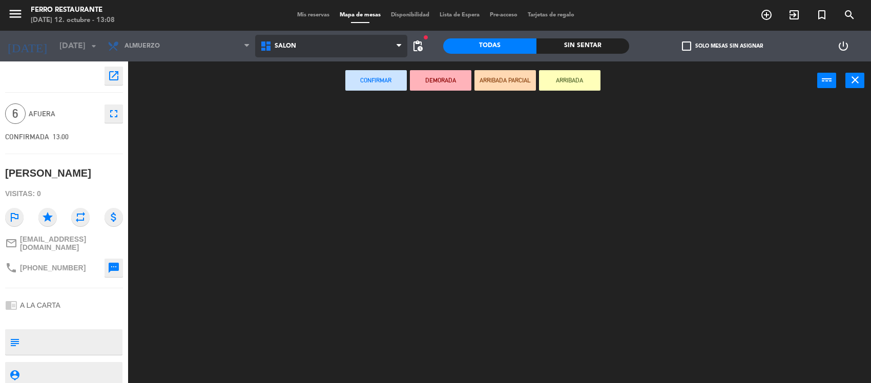
click at [293, 90] on ng-component "menu [PERSON_NAME] Restaurante [DATE] 12. octubre - 13:08 Mis reservas Mapa de …" at bounding box center [435, 192] width 871 height 385
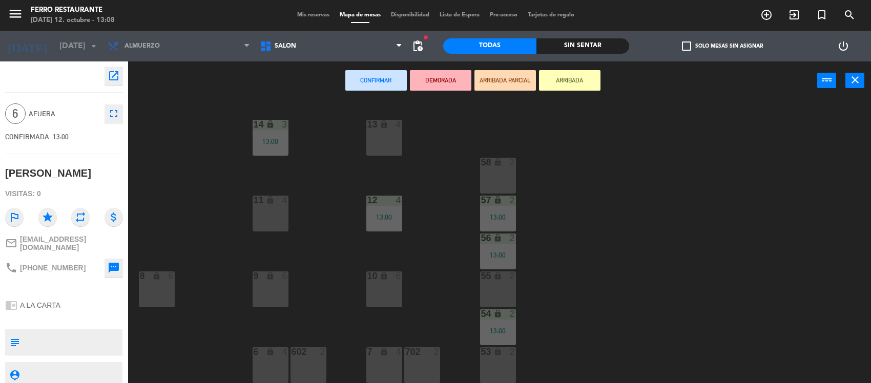
click at [280, 302] on div "9 lock 6" at bounding box center [271, 290] width 36 height 36
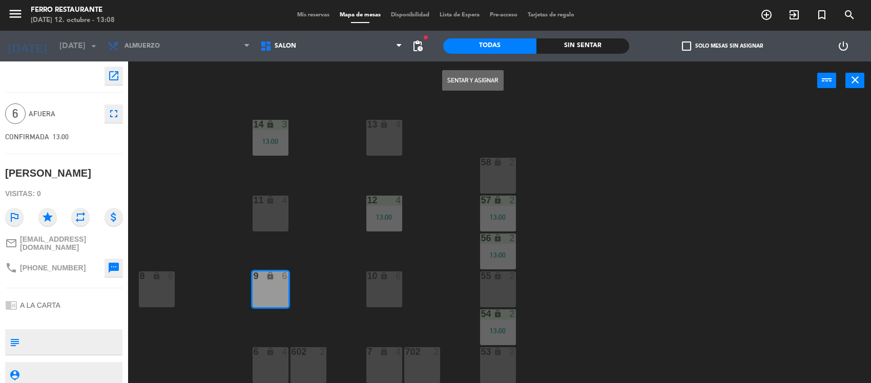
click at [477, 84] on button "Sentar y Asignar" at bounding box center [473, 80] width 62 height 21
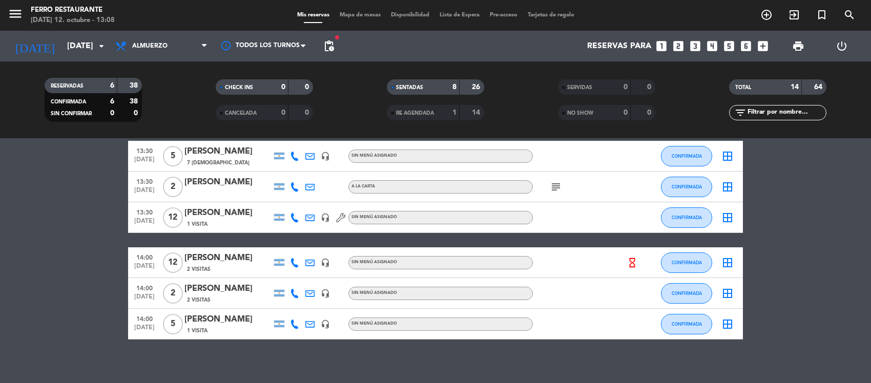
scroll to position [317, 0]
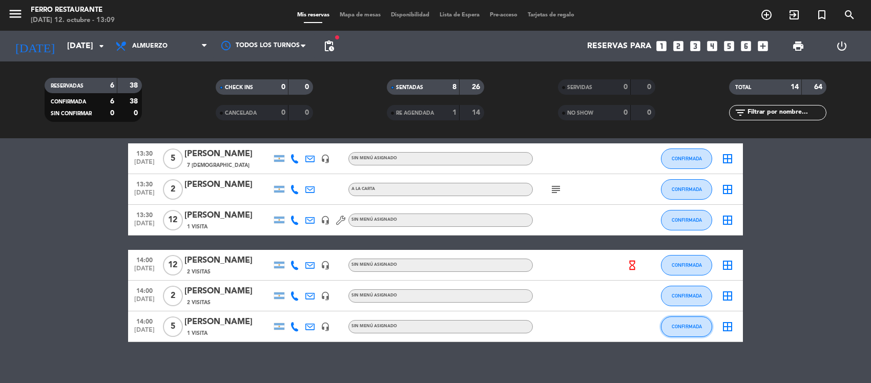
click at [688, 330] on span "CONFIRMADA" at bounding box center [687, 327] width 30 height 6
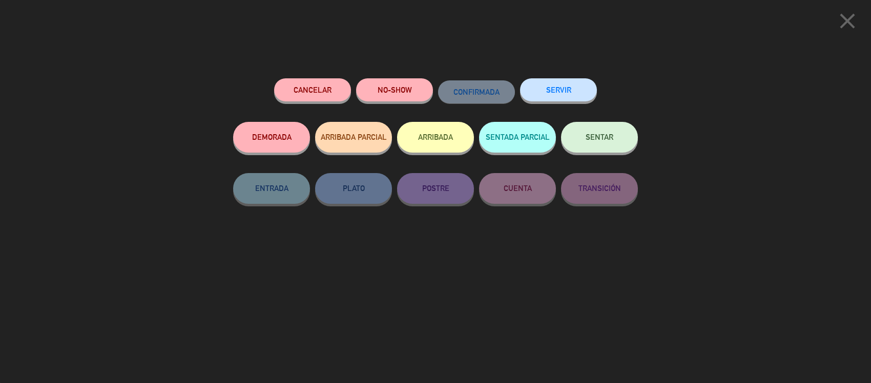
click at [613, 147] on button "SENTAR" at bounding box center [599, 137] width 77 height 31
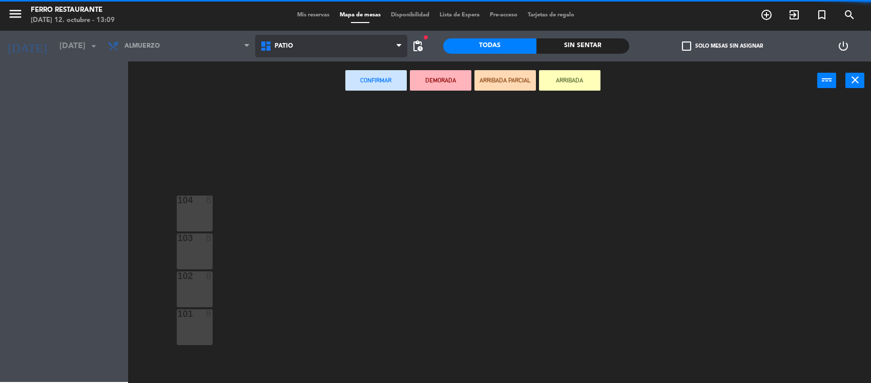
click at [309, 53] on span "Patio" at bounding box center [331, 46] width 153 height 23
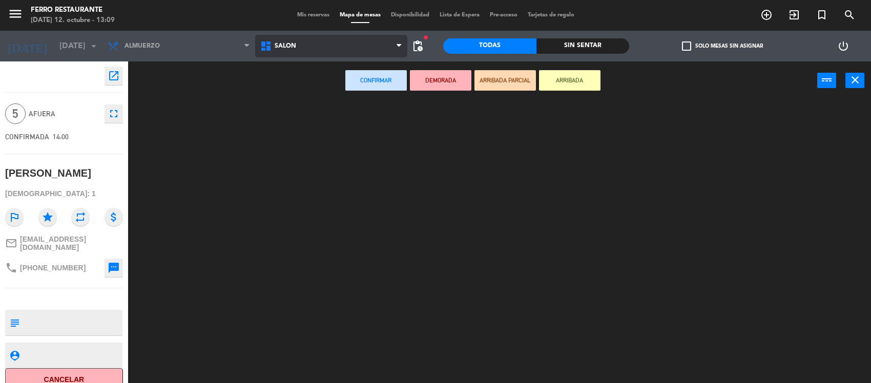
click at [303, 87] on ng-component "menu [PERSON_NAME] Restaurante [DATE] 12. octubre - 13:09 Mis reservas Mapa de …" at bounding box center [435, 192] width 871 height 385
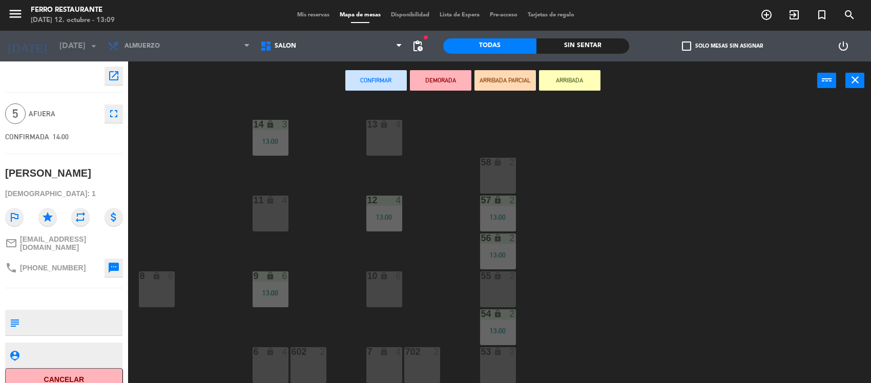
click at [388, 303] on div "10 lock 6" at bounding box center [384, 290] width 36 height 36
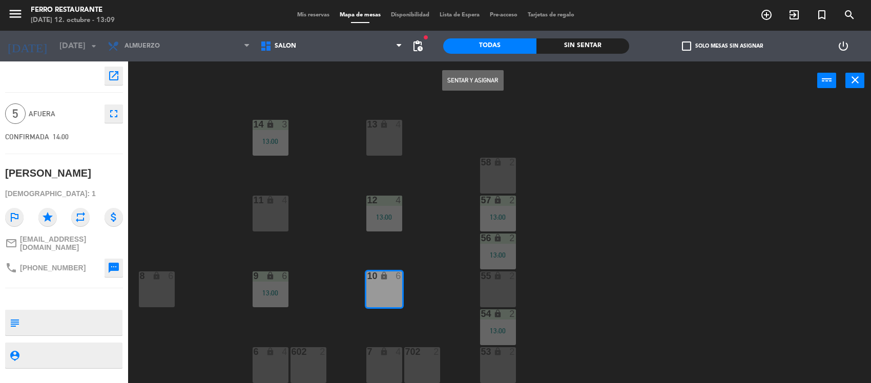
click at [476, 87] on button "Sentar y Asignar" at bounding box center [473, 80] width 62 height 21
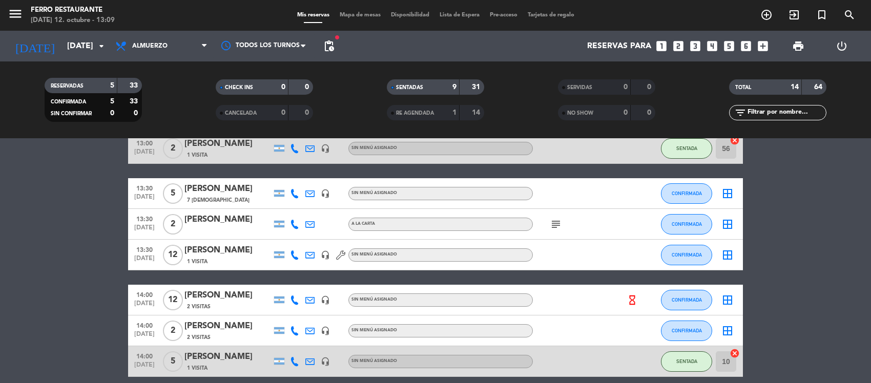
scroll to position [308, 0]
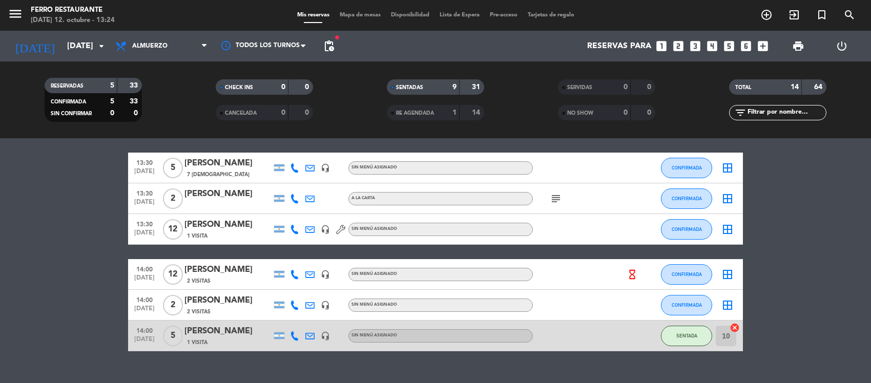
click at [793, 280] on bookings-row "12:00 [DATE] 2 [PERSON_NAME] 9 Visitas headset_mic Sin menú asignado SENTADA 51…" at bounding box center [435, 115] width 871 height 474
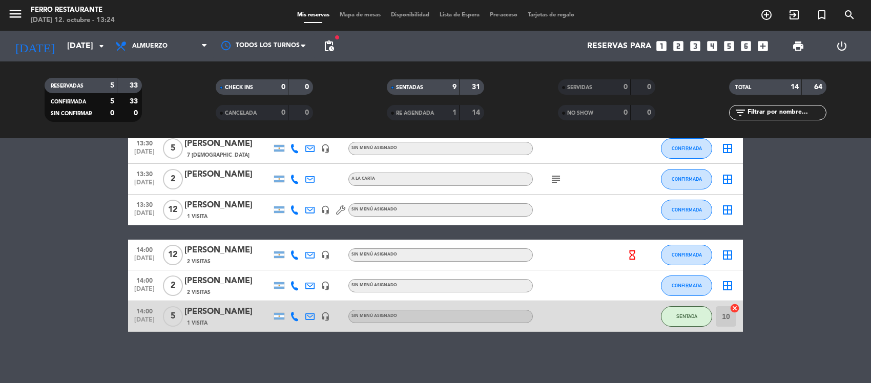
scroll to position [333, 0]
click at [675, 182] on span "CONFIRMADA" at bounding box center [687, 179] width 30 height 6
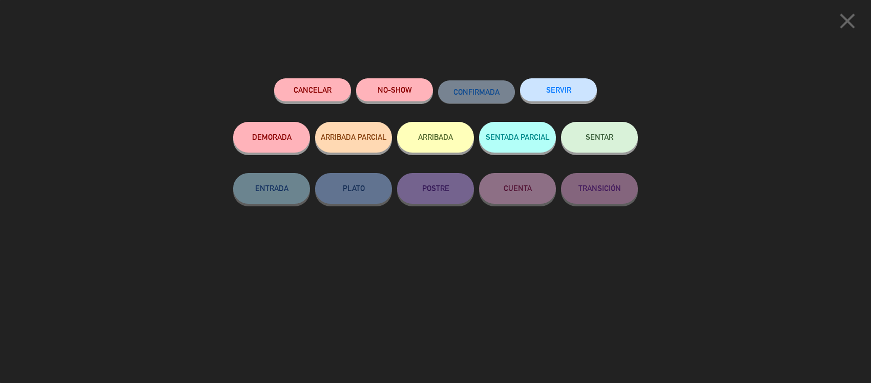
click at [595, 139] on span "SENTAR" at bounding box center [600, 137] width 28 height 9
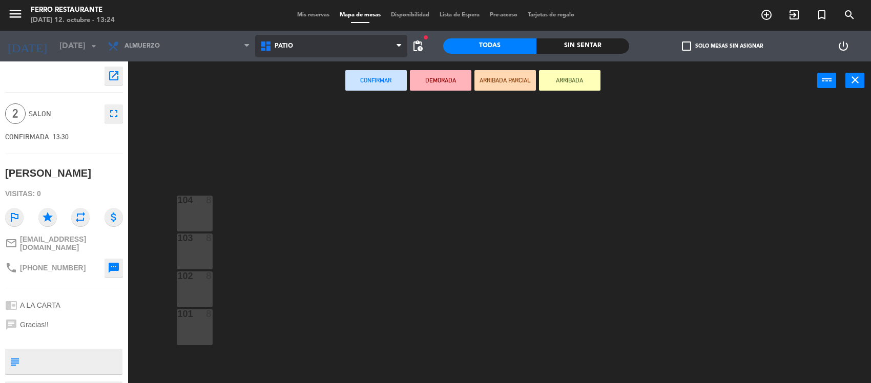
click at [359, 47] on span "Patio" at bounding box center [331, 46] width 153 height 23
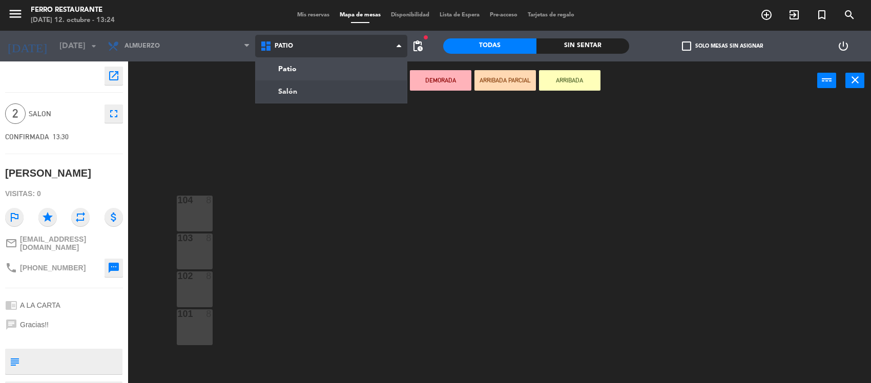
click at [332, 85] on ng-component "menu [PERSON_NAME] Restaurante [DATE] 12. octubre - 13:24 Mis reservas Mapa de …" at bounding box center [435, 192] width 871 height 385
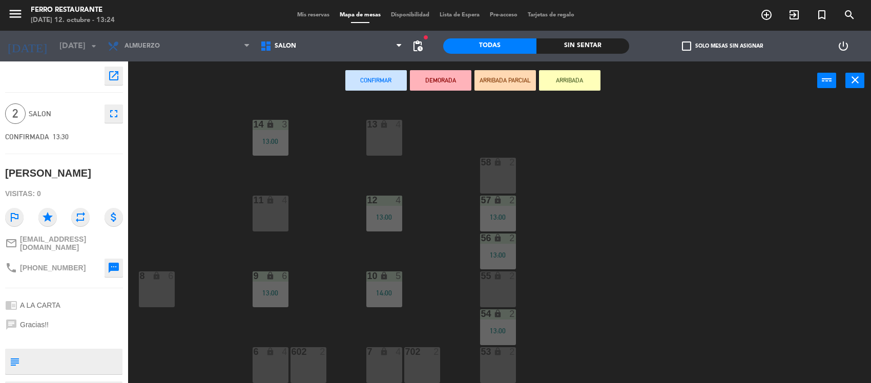
click at [497, 289] on div "55 lock 2" at bounding box center [498, 290] width 36 height 36
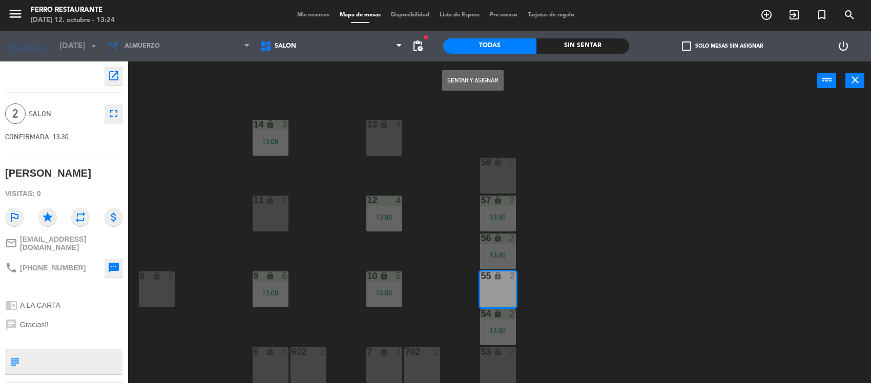
click at [488, 83] on button "Sentar y Asignar" at bounding box center [473, 80] width 62 height 21
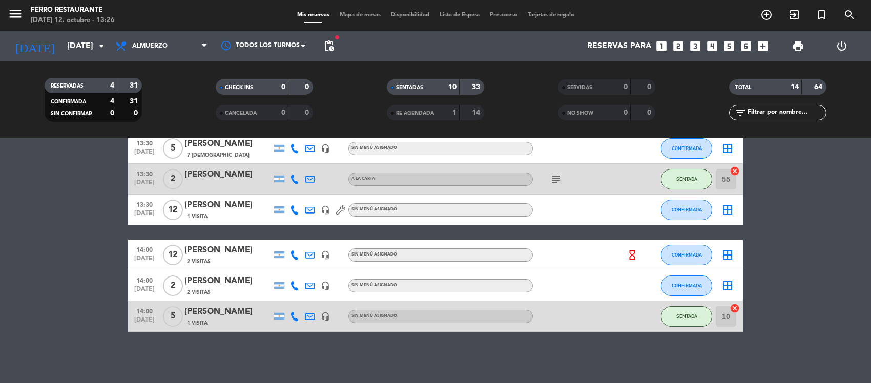
scroll to position [342, 0]
click at [690, 147] on span "CONFIRMADA" at bounding box center [687, 149] width 30 height 6
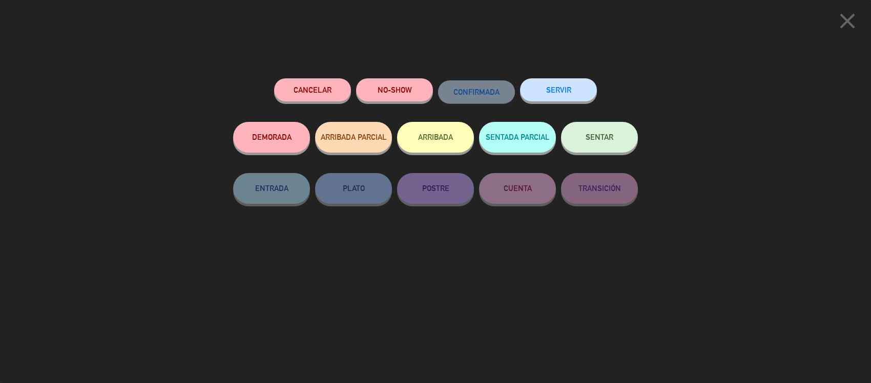
click at [592, 150] on button "SENTAR" at bounding box center [599, 137] width 77 height 31
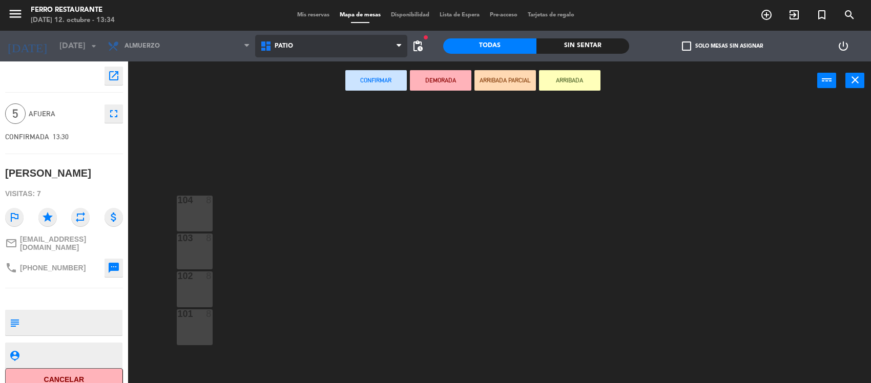
click at [352, 46] on span "Patio" at bounding box center [331, 46] width 153 height 23
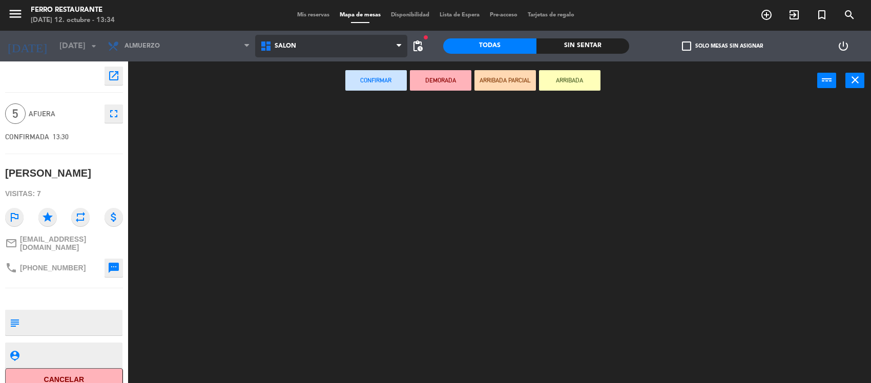
click at [310, 96] on ng-component "menu [PERSON_NAME] Restaurante [DATE] 12. octubre - 13:34 Mis reservas Mapa de …" at bounding box center [435, 192] width 871 height 385
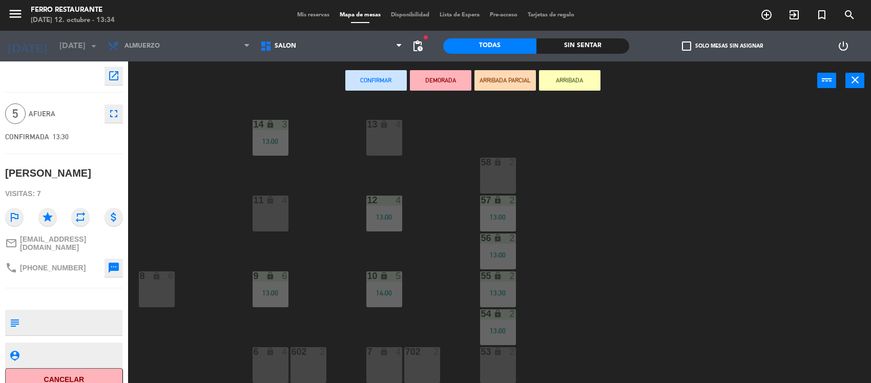
click at [175, 362] on div "13 lock 4 14 lock 3 13:00 58 lock 2 12 4 13:00 57 lock 2 13:00 11 lock 4 56 loc…" at bounding box center [504, 242] width 734 height 283
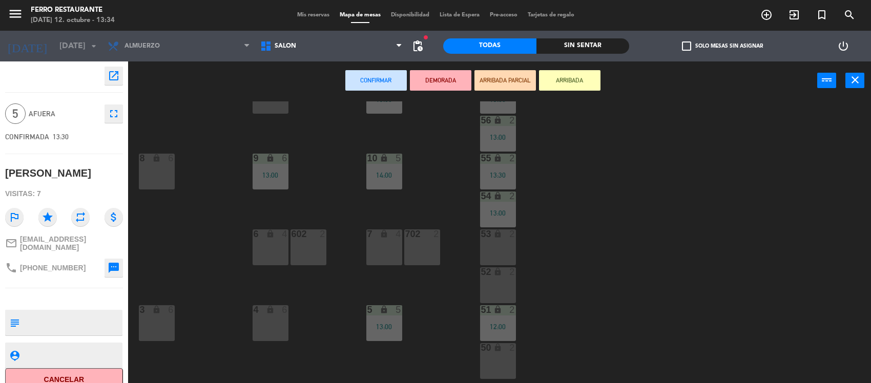
scroll to position [154, 0]
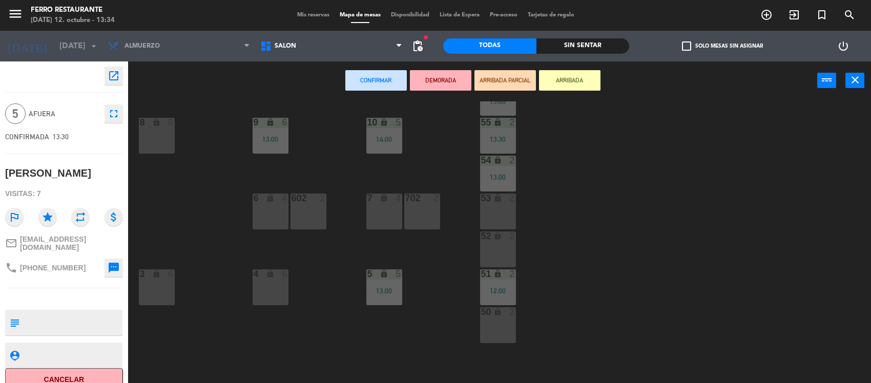
click at [272, 286] on div "4 lock 6" at bounding box center [271, 288] width 36 height 36
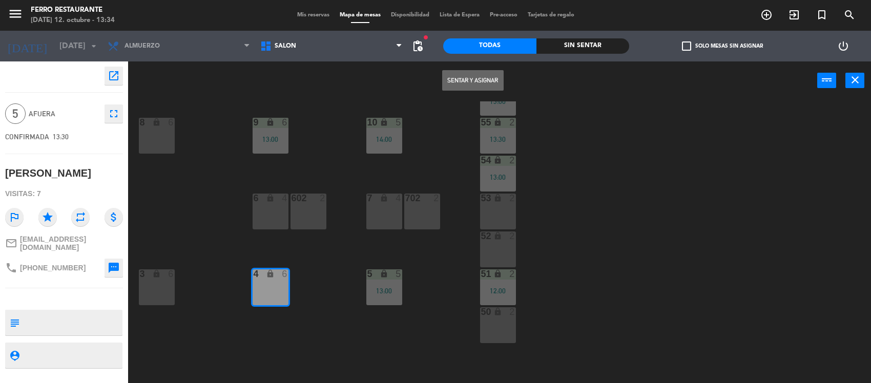
click at [478, 74] on button "Sentar y Asignar" at bounding box center [473, 80] width 62 height 21
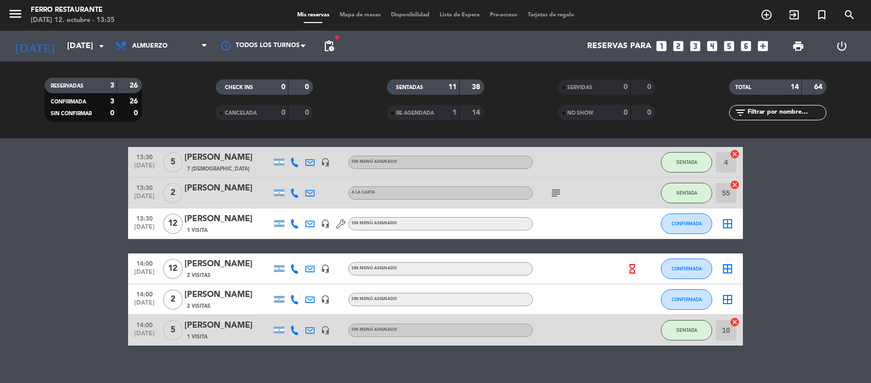
scroll to position [333, 0]
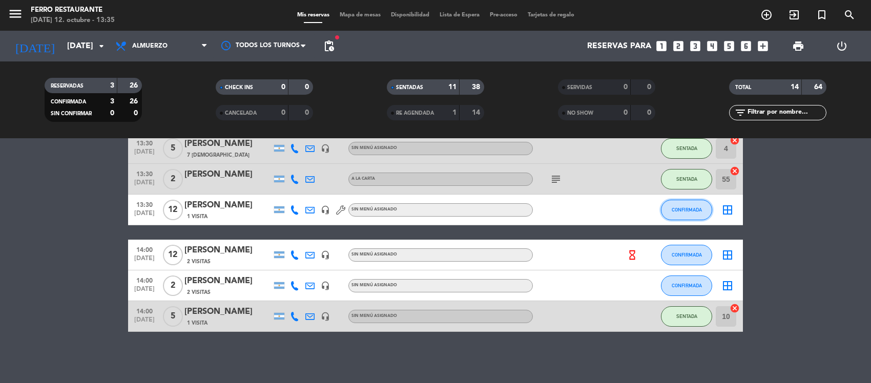
click at [687, 213] on span "CONFIRMADA" at bounding box center [687, 210] width 30 height 6
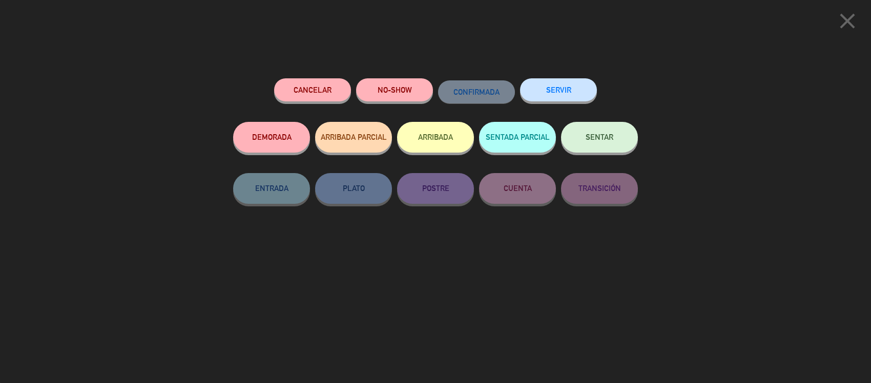
click at [598, 137] on span "SENTAR" at bounding box center [600, 137] width 28 height 9
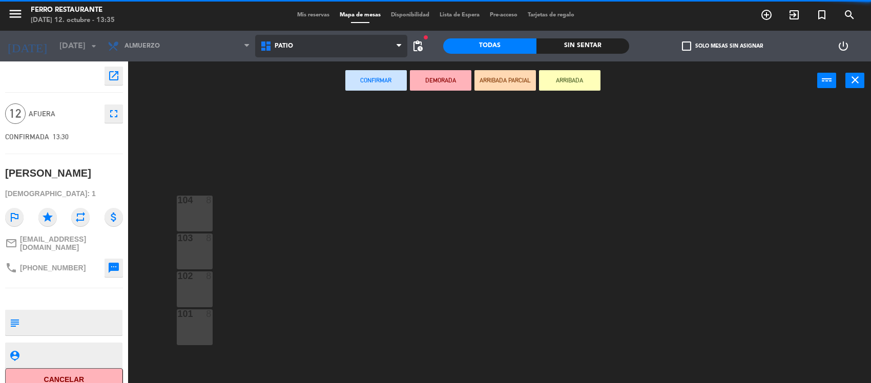
click at [353, 48] on span "Patio" at bounding box center [331, 46] width 153 height 23
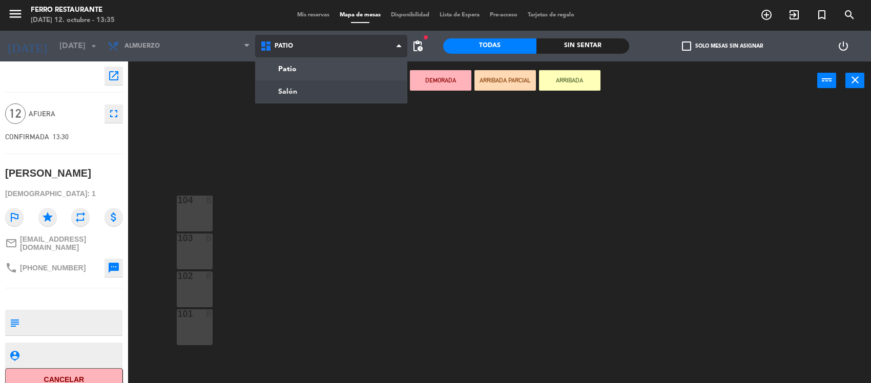
click at [316, 91] on ng-component "menu [PERSON_NAME] Restaurante [DATE] 12. octubre - 13:35 Mis reservas Mapa de …" at bounding box center [435, 192] width 871 height 385
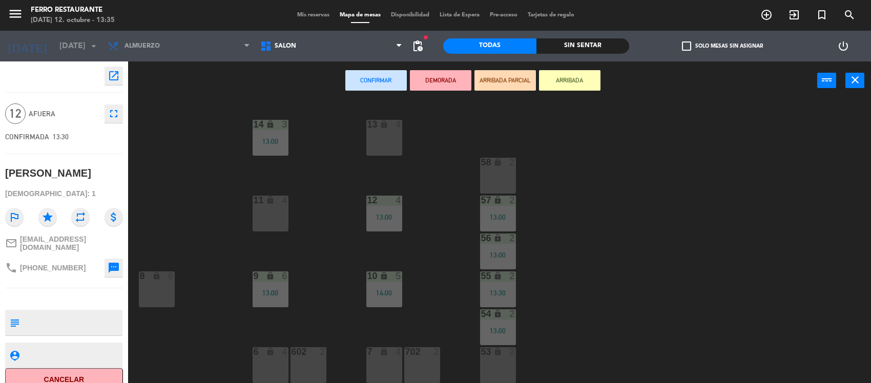
click at [650, 206] on div "13 lock 4 14 lock 3 13:00 58 lock 2 12 4 13:00 57 lock 2 13:00 11 lock 4 56 loc…" at bounding box center [504, 242] width 734 height 283
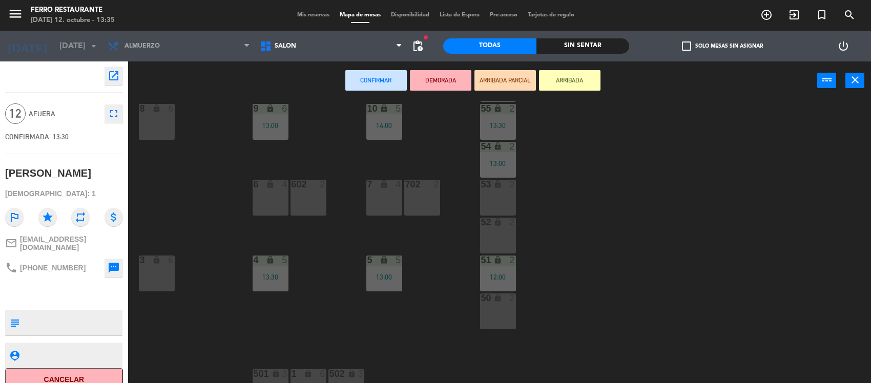
scroll to position [188, 0]
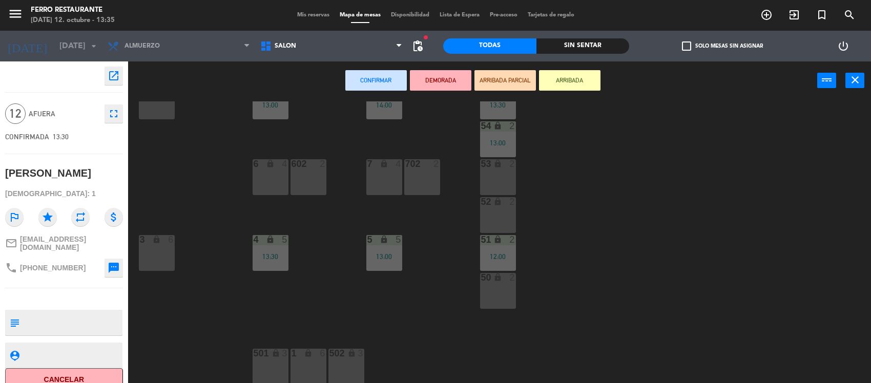
click at [272, 355] on icon "lock" at bounding box center [276, 353] width 9 height 9
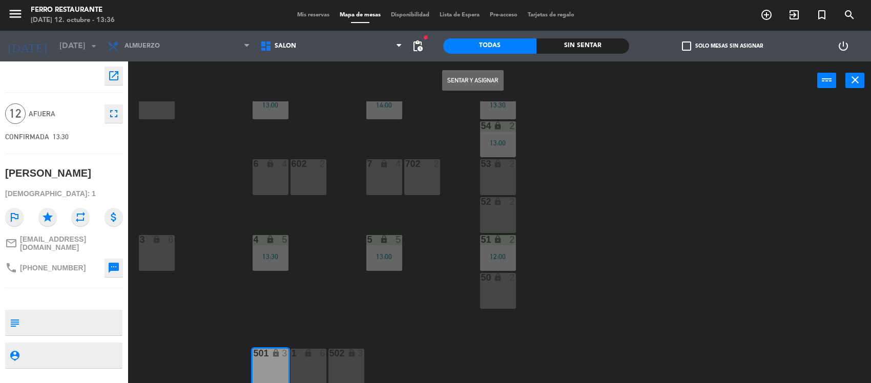
click at [333, 359] on div "502 lock 3" at bounding box center [347, 367] width 36 height 36
click at [305, 366] on div "1 lock 6" at bounding box center [309, 367] width 36 height 36
click at [479, 86] on button "Sentar y Asignar" at bounding box center [473, 80] width 62 height 21
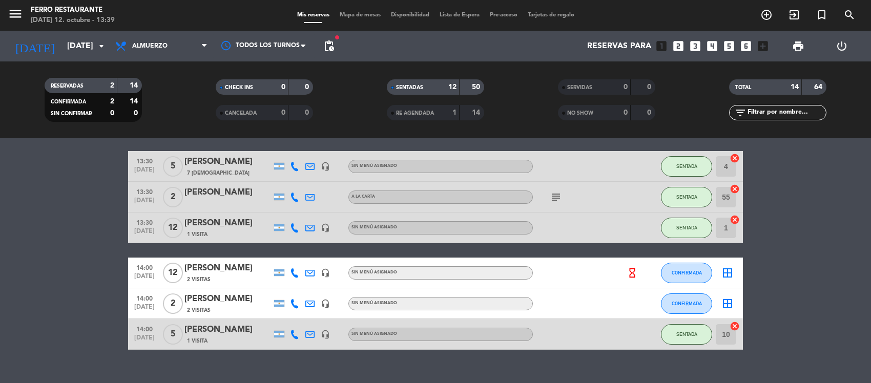
scroll to position [342, 0]
